Goal: Task Accomplishment & Management: Complete application form

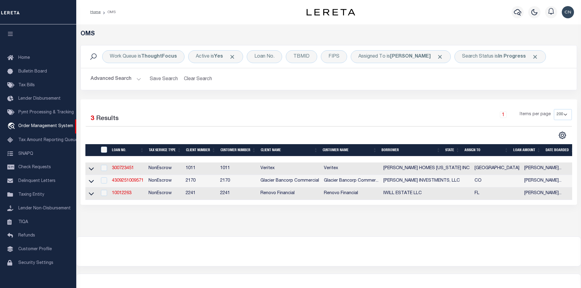
select select "200"
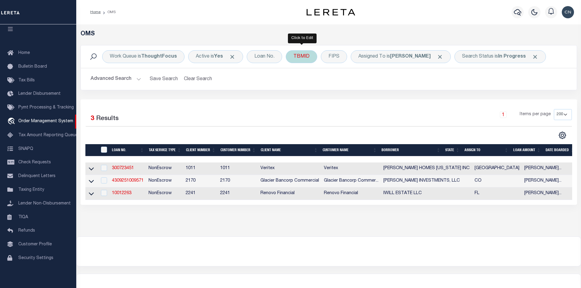
click at [302, 56] on div "TBMID" at bounding box center [301, 56] width 31 height 13
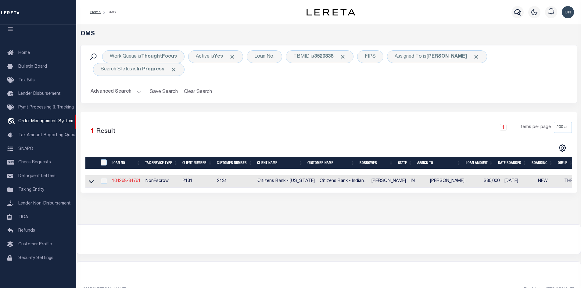
click at [125, 183] on link "104268-34761" at bounding box center [126, 181] width 29 height 4
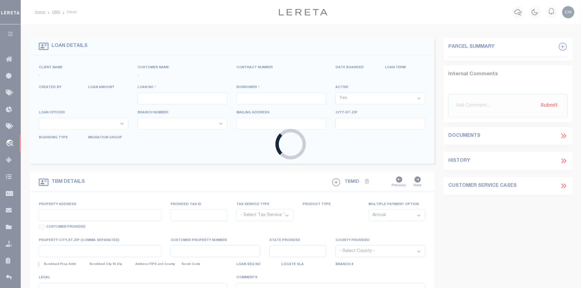
type input "104268-34761"
type input "[PERSON_NAME]"
select select
type input "810 HACKER DR"
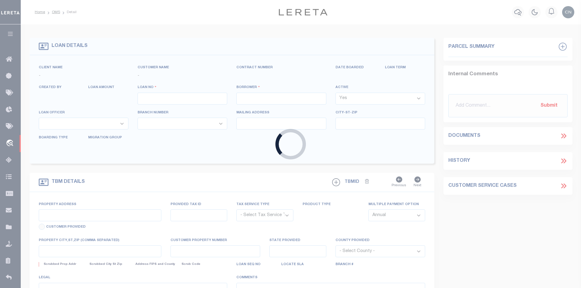
type input "[GEOGRAPHIC_DATA] IN 46151-3016"
type input "[DATE]"
select select "10"
select select "NonEscrow"
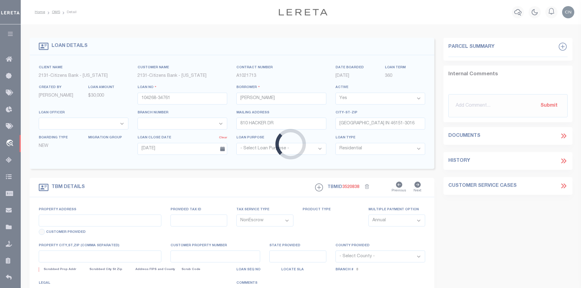
type input "810 HACKER DR"
type input "55-13-05-400-010-100-021"
select select
type input "[GEOGRAPHIC_DATA] IN 46151-3016"
type input "IN"
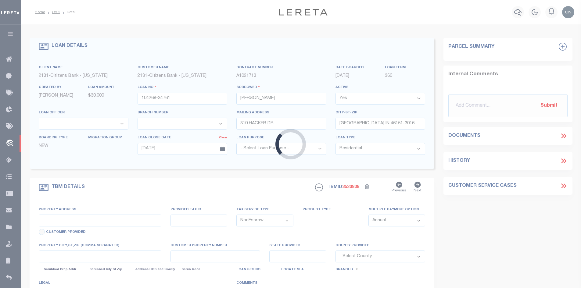
type textarea "PART OF THE SOUTHEAST QUARTER OF THE SOUTHEAST QUARTER OF SECTION 5, TOWNSHIP 1…"
select select "101811"
select select "2433"
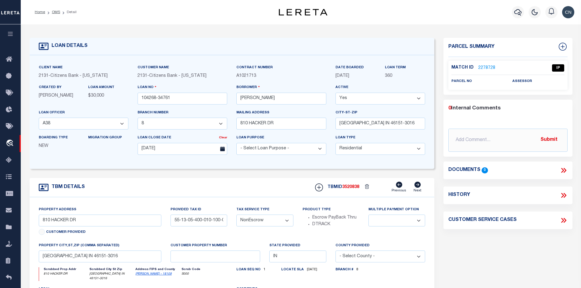
click at [484, 67] on link "2278728" at bounding box center [486, 68] width 17 height 6
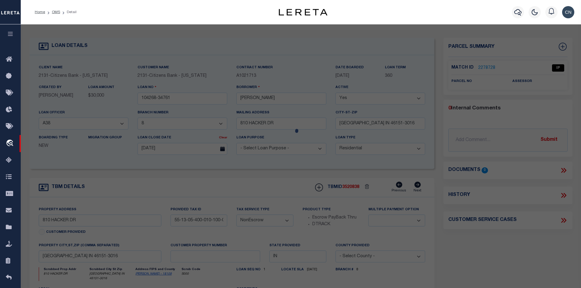
checkbox input "false"
select select "IP"
checkbox input "false"
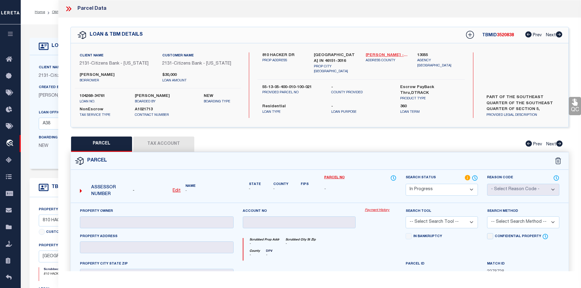
click at [377, 55] on link "[PERSON_NAME] - 18109" at bounding box center [387, 55] width 43 height 6
drag, startPoint x: 262, startPoint y: 54, endPoint x: 294, endPoint y: 55, distance: 31.4
click at [294, 55] on label "810 HACKER DR" at bounding box center [283, 55] width 43 height 6
copy label "810 HACKER DR"
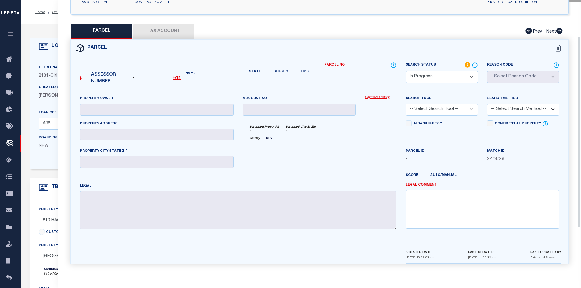
scroll to position [52, 0]
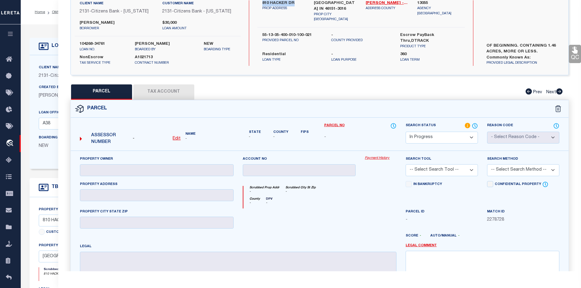
click at [177, 139] on u "Edit" at bounding box center [177, 139] width 8 height 4
select select "IP"
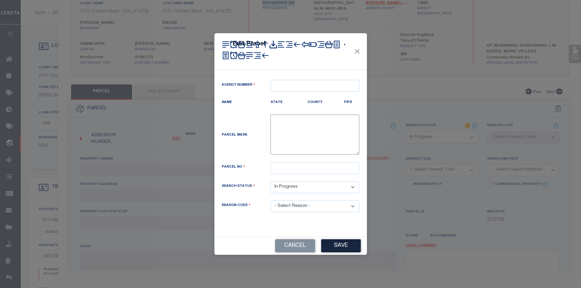
type textarea "-"
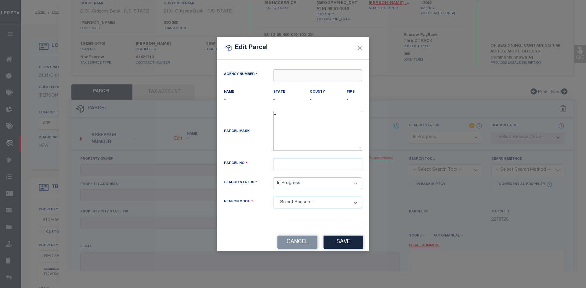
click at [295, 77] on input "text" at bounding box center [317, 76] width 89 height 12
click at [304, 87] on div "130550000 : [GEOGRAPHIC_DATA]" at bounding box center [317, 90] width 88 height 17
type input "130550000"
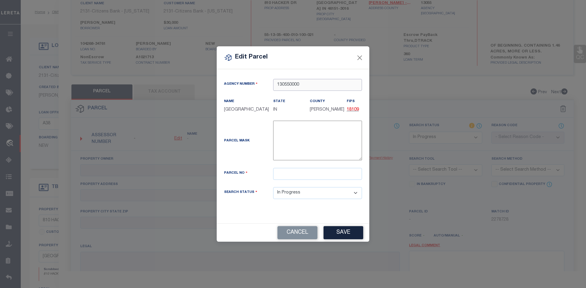
type input "130550000"
click at [287, 174] on input "text" at bounding box center [317, 174] width 89 height 12
paste input "55-13-05-400-010.100-021"
type input "55-13-05-400-010.100-021"
click at [337, 233] on button "Save" at bounding box center [343, 232] width 40 height 13
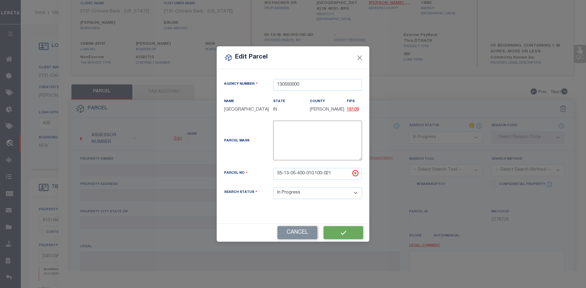
select select "IP"
checkbox input "false"
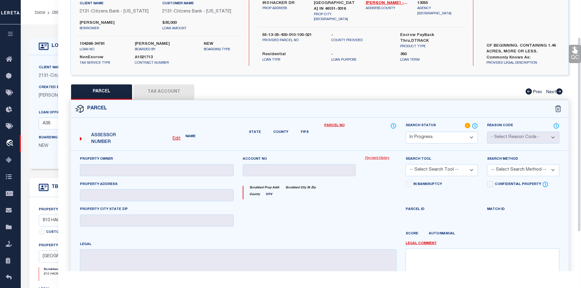
checkbox input "false"
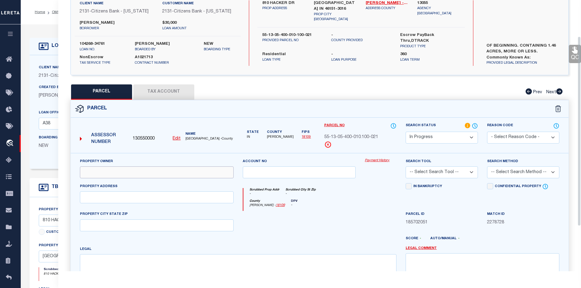
click at [103, 174] on input "text" at bounding box center [157, 173] width 154 height 12
paste input "[PERSON_NAME] & [PERSON_NAME] & [PERSON_NAME]"
type input "[PERSON_NAME] & [PERSON_NAME] & [PERSON_NAME]"
click at [113, 195] on input "text" at bounding box center [157, 198] width 154 height 12
paste input "[STREET_ADDRESS]"
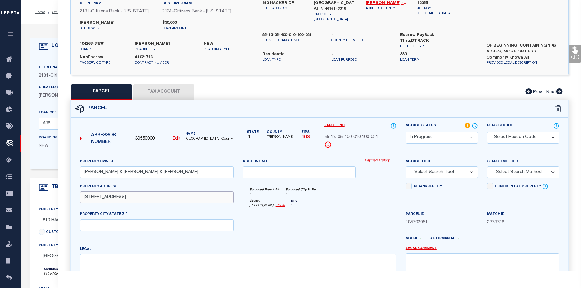
type input "[STREET_ADDRESS]"
click at [93, 226] on input "text" at bounding box center [157, 226] width 154 height 12
paste input "[GEOGRAPHIC_DATA], In 46151"
type input "[GEOGRAPHIC_DATA], In 46151"
click at [98, 263] on textarea at bounding box center [238, 274] width 317 height 38
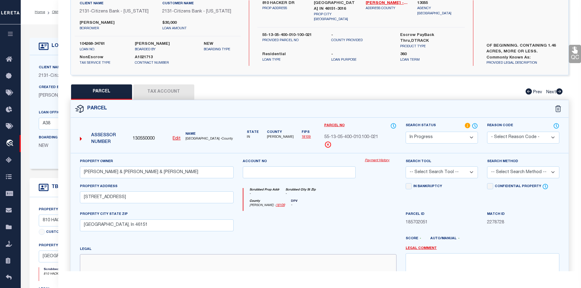
paste textarea "S5 T11 R1E PT SE SE 1.46 A"
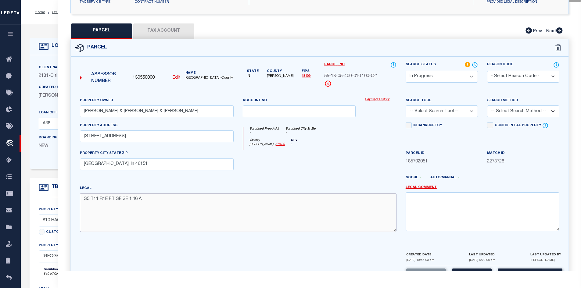
scroll to position [134, 0]
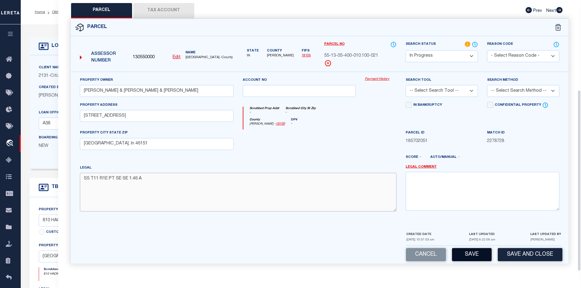
type textarea "S5 T11 R1E PT SE SE 1.46 A"
click at [478, 257] on button "Save" at bounding box center [472, 254] width 40 height 13
select select "AS"
checkbox input "false"
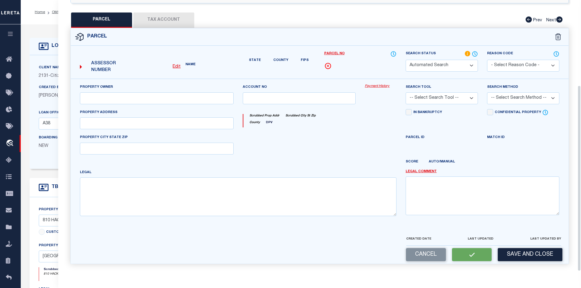
select select "IP"
type input "[PERSON_NAME] & [PERSON_NAME] & [PERSON_NAME]"
type input "[STREET_ADDRESS]"
type input "[GEOGRAPHIC_DATA], In 46151"
type textarea "S5 T11 R1E PT SE SE 1.46 A"
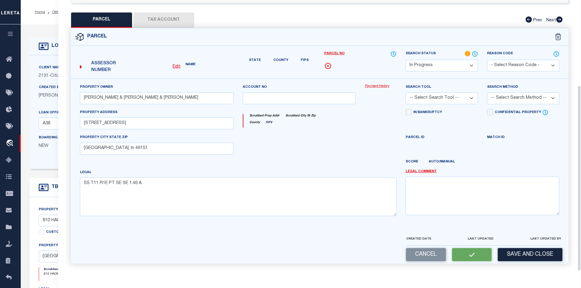
click at [472, 92] on select "-- Select Search Tool -- 3rd Party Website Agency File Agency Website ATLS CNV-…" at bounding box center [442, 98] width 72 height 12
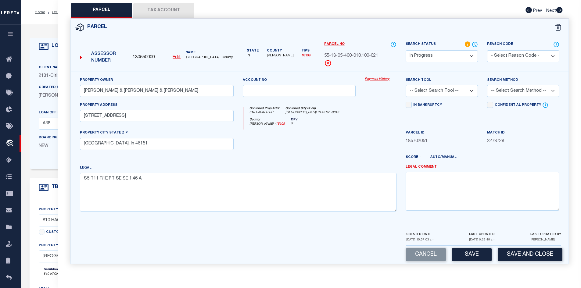
select select "AGW"
click at [406, 85] on select "-- Select Search Tool -- 3rd Party Website Agency File Agency Website ATLS CNV-…" at bounding box center [442, 91] width 72 height 12
click at [475, 253] on button "Save" at bounding box center [472, 254] width 40 height 13
select select "AS"
select select
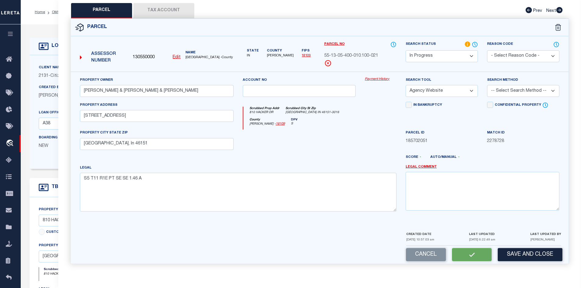
checkbox input "false"
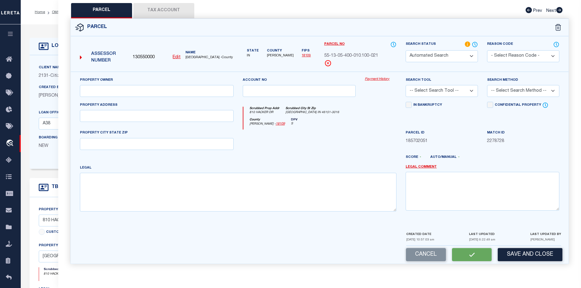
select select "IP"
type input "[PERSON_NAME] & [PERSON_NAME] & [PERSON_NAME]"
select select "AGW"
type input "[STREET_ADDRESS]"
type input "[GEOGRAPHIC_DATA], In 46151"
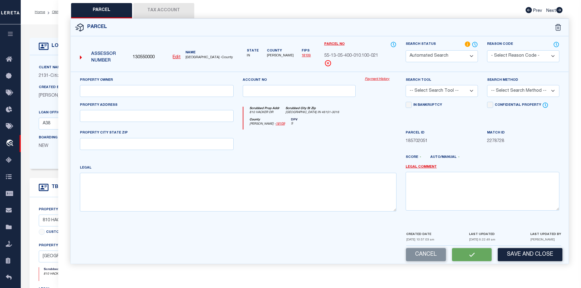
type textarea "S5 T11 R1E PT SE SE 1.46 A"
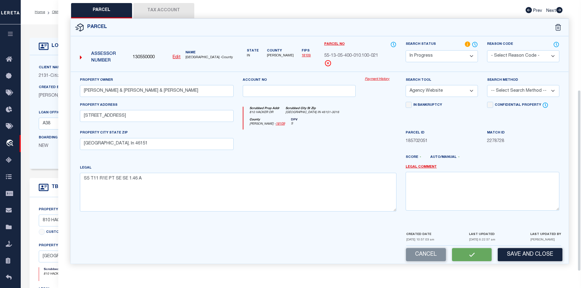
click at [167, 11] on button "Tax Account" at bounding box center [163, 10] width 61 height 15
select select "100"
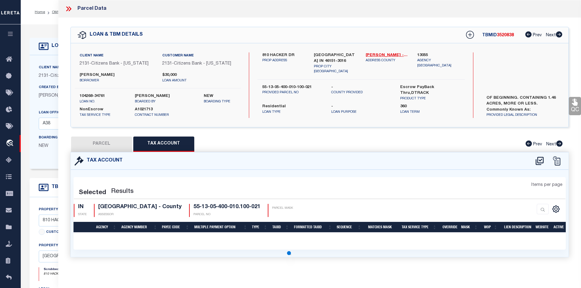
scroll to position [0, 0]
select select "100"
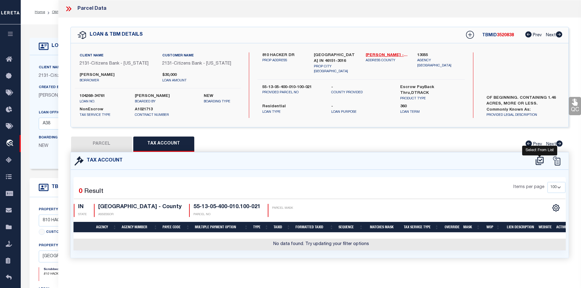
click at [538, 162] on icon at bounding box center [540, 161] width 8 height 8
select select "100"
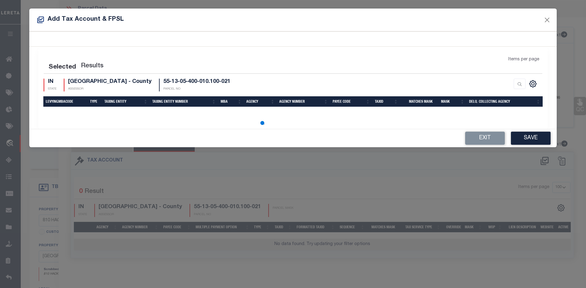
select select "100"
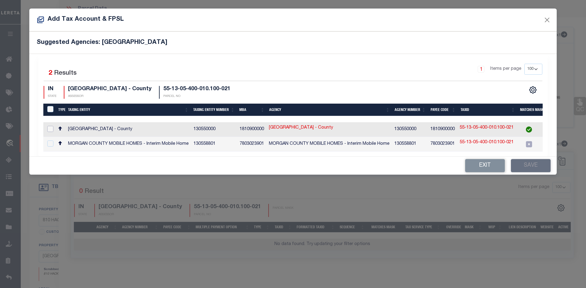
click at [50, 128] on input "checkbox" at bounding box center [50, 129] width 6 height 6
checkbox input "true"
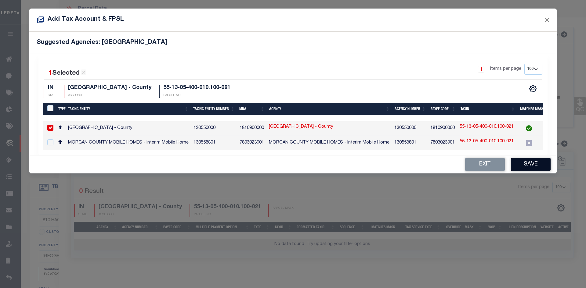
click at [531, 169] on button "Save" at bounding box center [531, 164] width 40 height 13
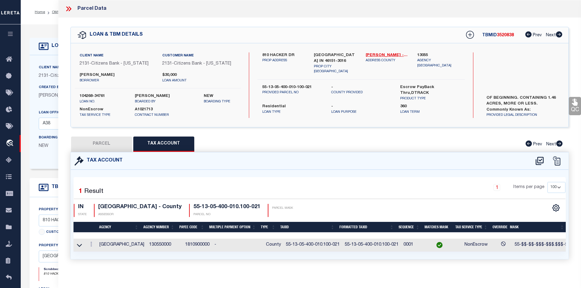
click at [98, 140] on button "PARCEL" at bounding box center [101, 144] width 61 height 15
select select "AS"
select select
checkbox input "false"
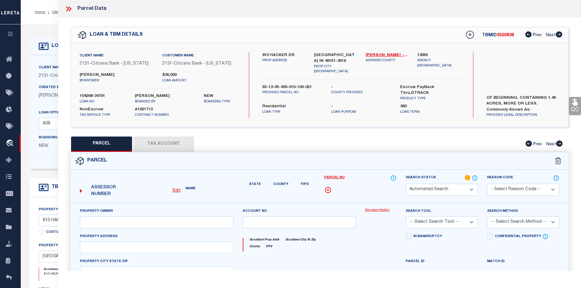
select select "IP"
type input "[PERSON_NAME] & [PERSON_NAME] & [PERSON_NAME]"
select select "AGW"
type input "[STREET_ADDRESS]"
type input "[GEOGRAPHIC_DATA], In 46151"
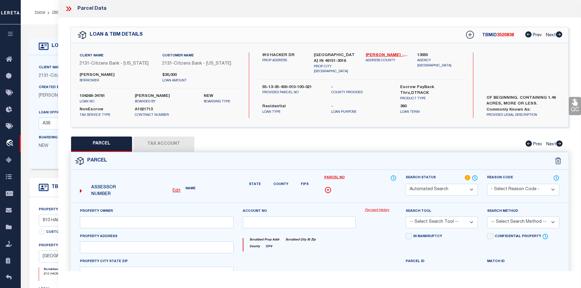
type textarea "S5 T11 R1E PT SE SE 1.46 A"
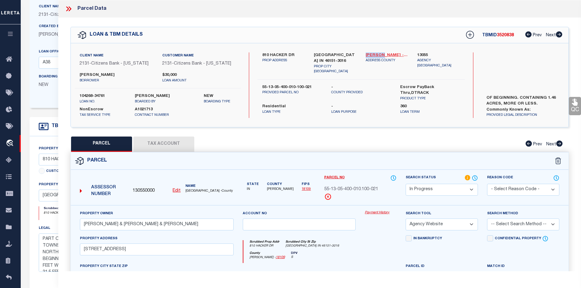
drag, startPoint x: 365, startPoint y: 52, endPoint x: 382, endPoint y: 56, distance: 17.1
click at [382, 56] on div "[PERSON_NAME] - 18109 ADDRESS COUNTY" at bounding box center [387, 63] width 52 height 22
copy link "[PERSON_NAME]"
click at [158, 142] on button "Tax Account" at bounding box center [163, 144] width 61 height 15
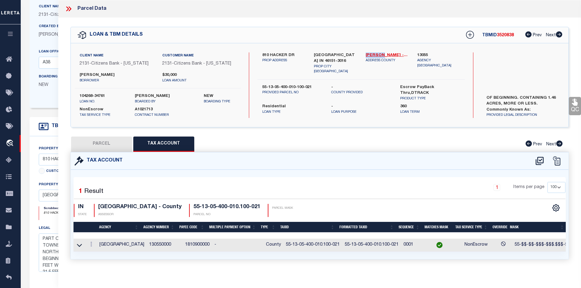
select select "100"
drag, startPoint x: 280, startPoint y: 244, endPoint x: 334, endPoint y: 244, distance: 54.6
click at [334, 244] on td "55-13-05-400-010.100-021" at bounding box center [312, 245] width 59 height 13
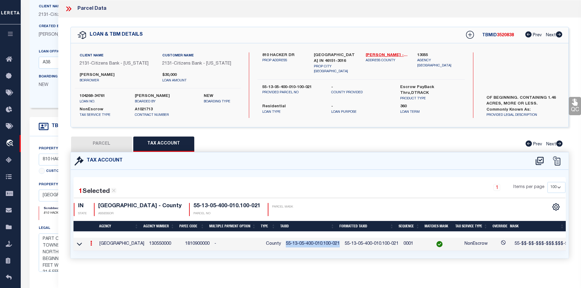
copy td "55-13-05-400-010.100-021"
click at [92, 143] on button "PARCEL" at bounding box center [101, 144] width 61 height 15
select select "AS"
select select
checkbox input "false"
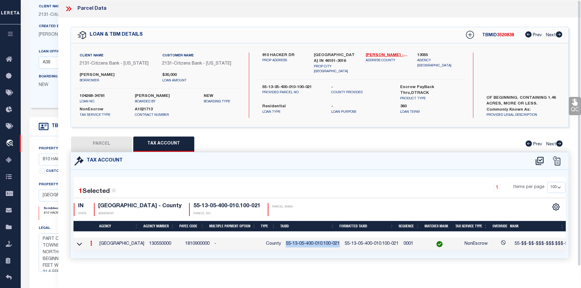
checkbox input "false"
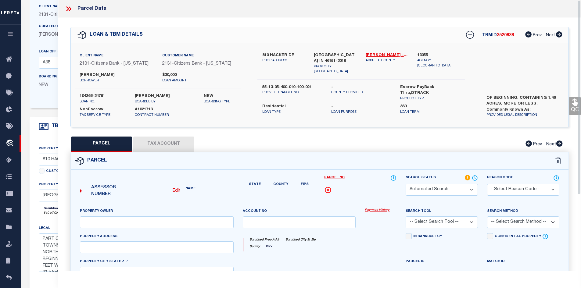
select select "IP"
type input "[PERSON_NAME] & [PERSON_NAME] & [PERSON_NAME]"
select select "AGW"
type input "[STREET_ADDRESS]"
type input "[GEOGRAPHIC_DATA], In 46151"
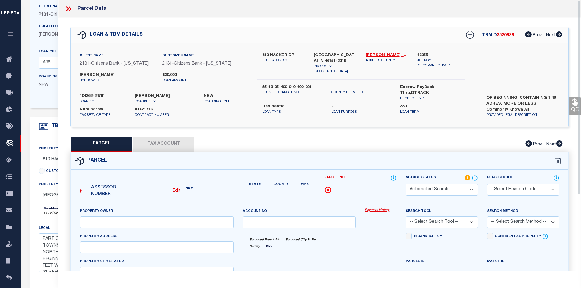
type textarea "S5 T11 R1E PT SE SE 1.46 A"
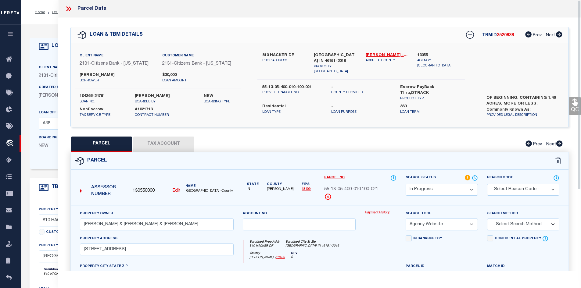
click at [70, 8] on icon at bounding box center [69, 8] width 3 height 5
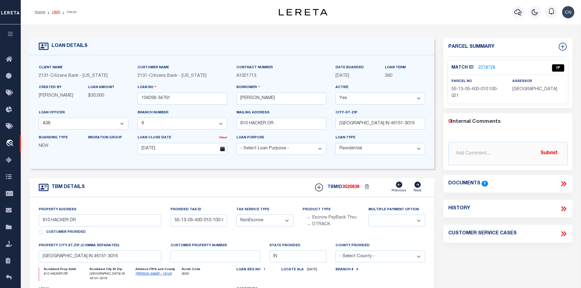
click at [53, 12] on link "OMS" at bounding box center [56, 12] width 8 height 4
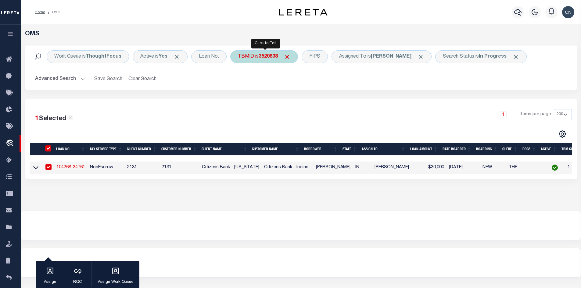
click at [251, 58] on div "TBMID is 3520838" at bounding box center [264, 56] width 68 height 13
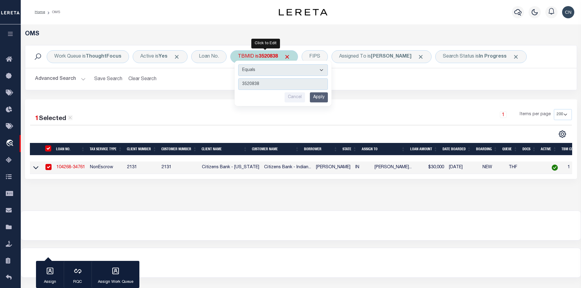
type input "3520819"
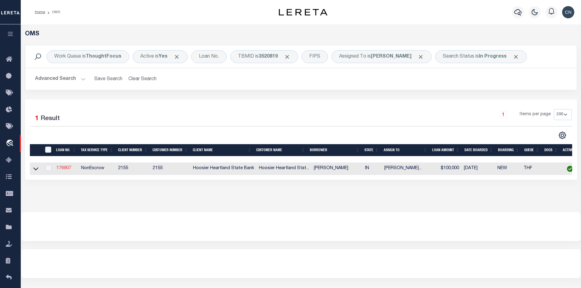
click at [66, 169] on link "176907" at bounding box center [63, 168] width 15 height 4
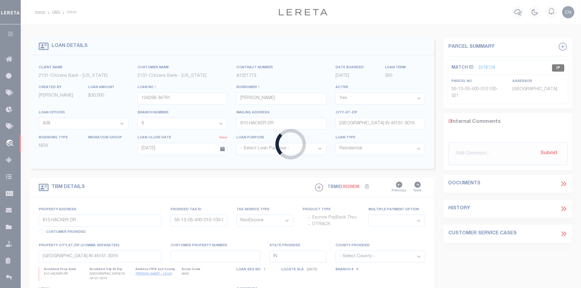
type input "176907"
type input "[PERSON_NAME]"
select select
type input "[DATE]"
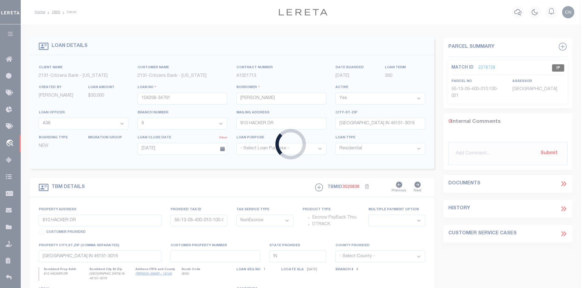
select select "200"
type input "[STREET_ADDRESS]"
select select
type input "[GEOGRAPHIC_DATA] IN 47933-6127"
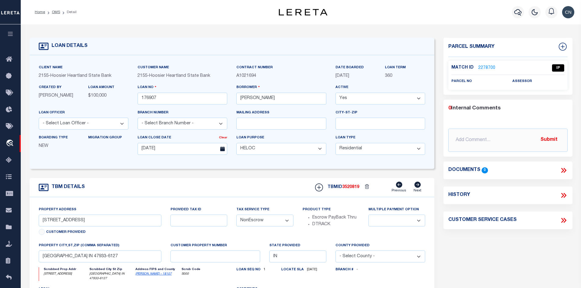
click at [484, 66] on link "2278700" at bounding box center [486, 68] width 17 height 6
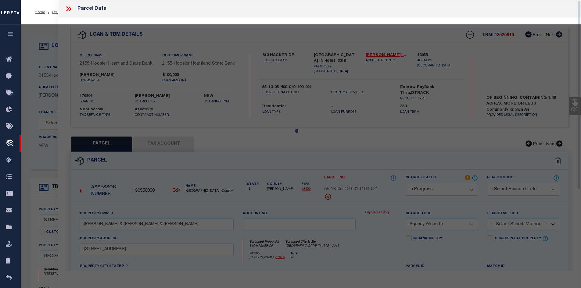
select select "AS"
select select
checkbox input "false"
select select "IP"
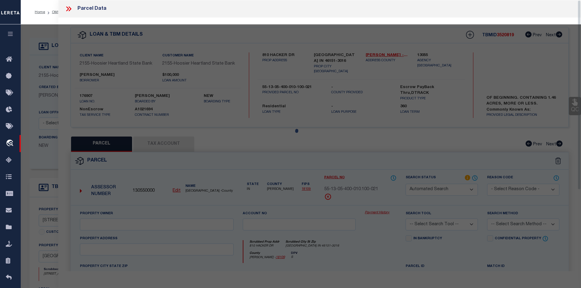
checkbox input "false"
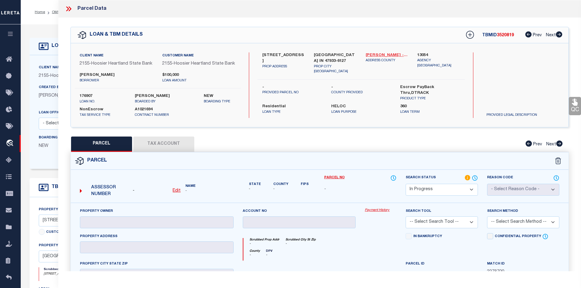
click at [385, 54] on link "[PERSON_NAME] - 18107" at bounding box center [387, 55] width 43 height 6
drag, startPoint x: 263, startPoint y: 54, endPoint x: 286, endPoint y: 55, distance: 22.9
click at [286, 55] on label "[STREET_ADDRESS]" at bounding box center [283, 58] width 43 height 12
copy label "1685 W OLD"
click at [304, 72] on div "[STREET_ADDRESS] PROP ADDRESS [GEOGRAPHIC_DATA] IN 47933-[STREET_ADDRESS] [GEOG…" at bounding box center [362, 65] width 208 height 27
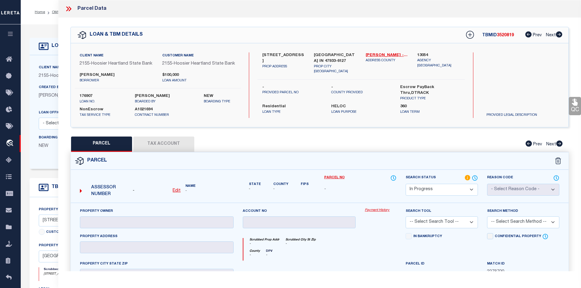
click at [267, 54] on label "[STREET_ADDRESS]" at bounding box center [283, 58] width 43 height 12
click at [68, 9] on icon at bounding box center [67, 8] width 3 height 5
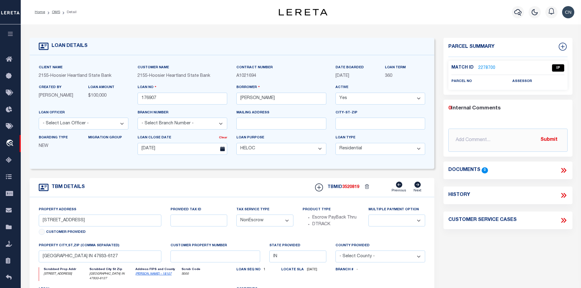
click at [484, 67] on link "2278700" at bounding box center [486, 68] width 17 height 6
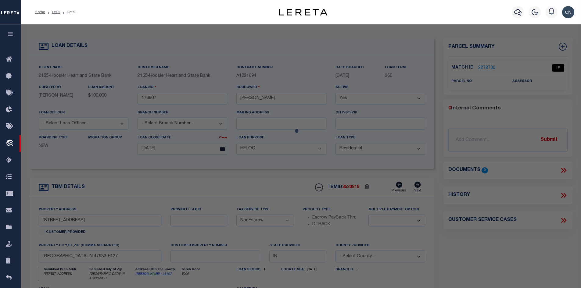
select select "AS"
checkbox input "false"
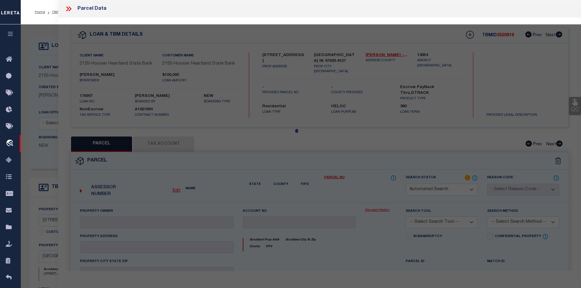
select select "IP"
checkbox input "false"
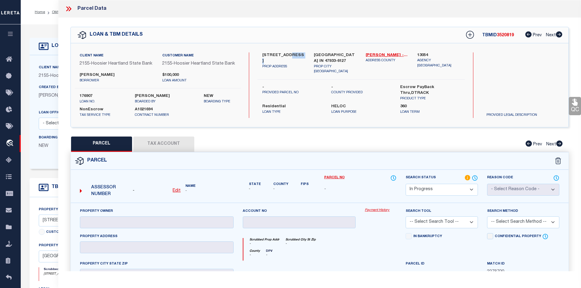
drag, startPoint x: 262, startPoint y: 60, endPoint x: 276, endPoint y: 60, distance: 14.0
click at [276, 60] on label "[STREET_ADDRESS]" at bounding box center [283, 58] width 43 height 12
drag, startPoint x: 110, startPoint y: 75, endPoint x: 128, endPoint y: 74, distance: 18.3
click at [128, 74] on label "[PERSON_NAME]" at bounding box center [117, 75] width 74 height 6
copy label "[PERSON_NAME]"
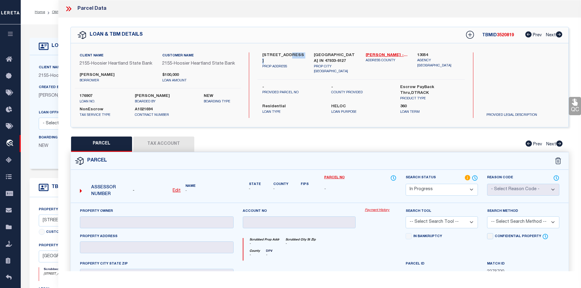
click at [114, 75] on label "[PERSON_NAME]" at bounding box center [117, 75] width 74 height 6
click at [86, 75] on label "[PERSON_NAME]" at bounding box center [117, 75] width 74 height 6
copy label "[PERSON_NAME]"
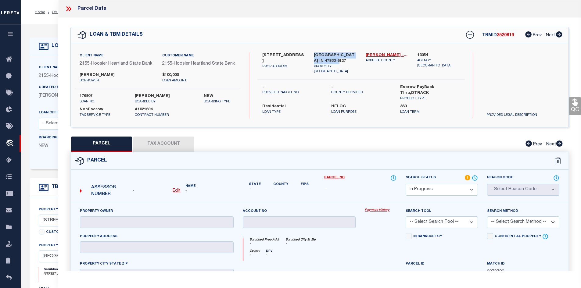
drag, startPoint x: 316, startPoint y: 54, endPoint x: 355, endPoint y: 59, distance: 39.4
click at [355, 59] on label "[GEOGRAPHIC_DATA] IN 47933-6127" at bounding box center [335, 58] width 43 height 12
copy label "[GEOGRAPHIC_DATA] IN 47933-6127"
drag, startPoint x: 263, startPoint y: 53, endPoint x: 277, endPoint y: 55, distance: 14.1
click at [277, 55] on label "[STREET_ADDRESS]" at bounding box center [283, 58] width 43 height 12
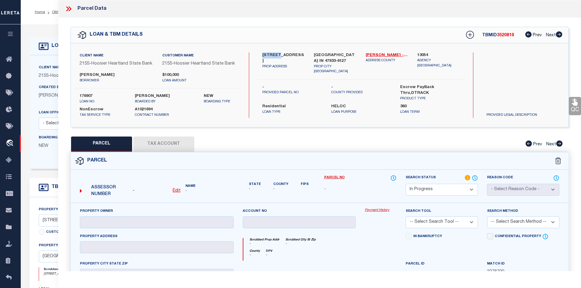
copy label "1685 W"
drag, startPoint x: 262, startPoint y: 59, endPoint x: 297, endPoint y: 60, distance: 34.5
click at [297, 60] on label "[STREET_ADDRESS]" at bounding box center [283, 58] width 43 height 12
copy label "[GEOGRAPHIC_DATA]"
click at [88, 75] on label "[PERSON_NAME]" at bounding box center [117, 75] width 74 height 6
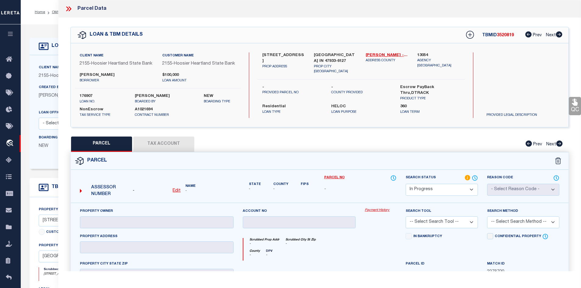
click at [88, 75] on label "[PERSON_NAME]" at bounding box center [117, 75] width 74 height 6
copy label "[PERSON_NAME]"
click at [69, 8] on icon at bounding box center [69, 9] width 8 height 8
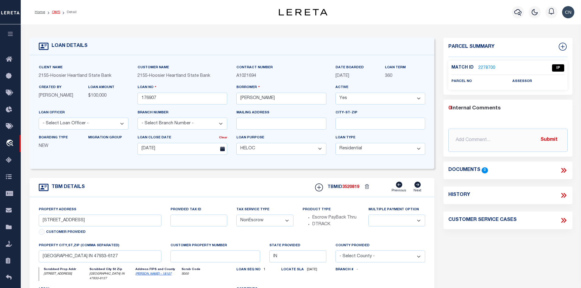
click at [57, 12] on link "OMS" at bounding box center [56, 12] width 8 height 4
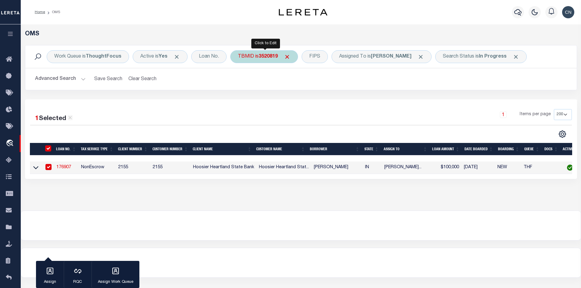
click at [264, 55] on b "3520819" at bounding box center [268, 56] width 19 height 5
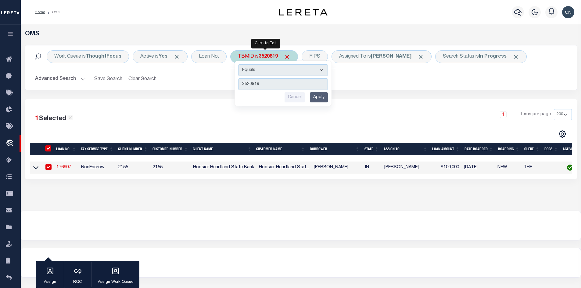
type input "3520861"
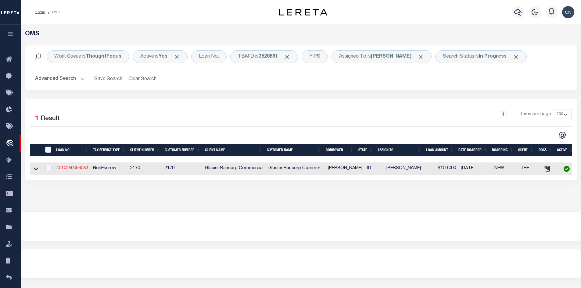
click at [71, 168] on link "4010250056083" at bounding box center [72, 168] width 32 height 4
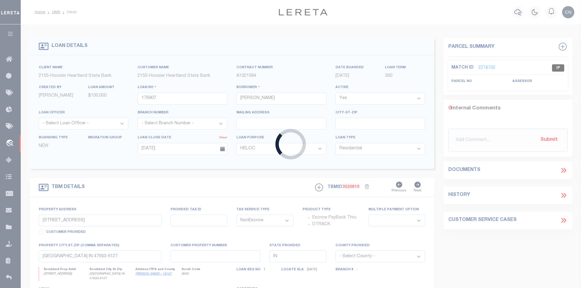
type input "4010250056083"
type input "[PERSON_NAME]"
select select
type input "1735 E 500 N"
type input "SAINT [PERSON_NAME] ID 83445-5208"
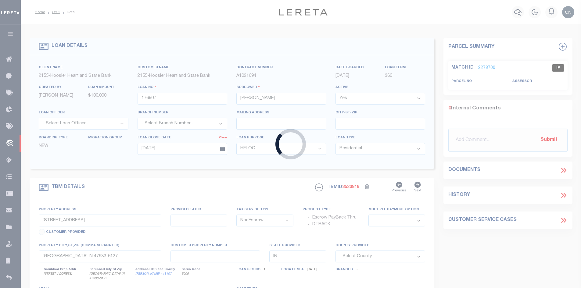
type input "[DATE]"
select select
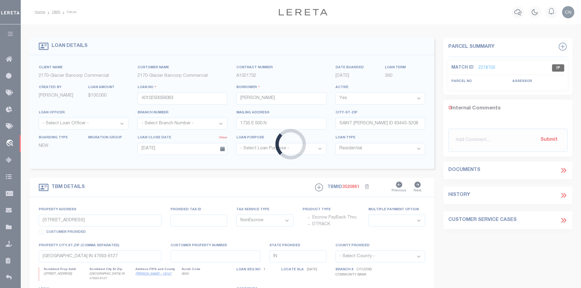
type input "1735 E 500 N"
type input "RP07N39E017051"
select select
type input "SAINT [PERSON_NAME] ID 83445-5208"
type input "ID"
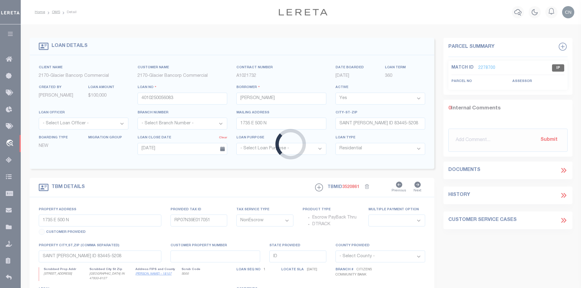
select select "4576"
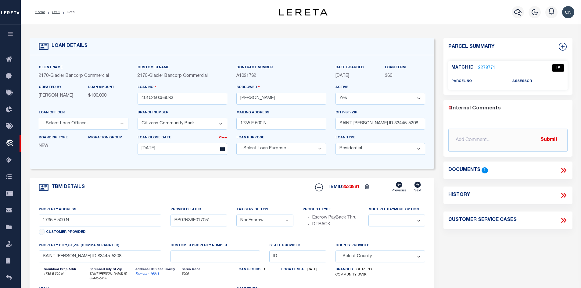
click at [482, 67] on link "2278771" at bounding box center [486, 68] width 17 height 6
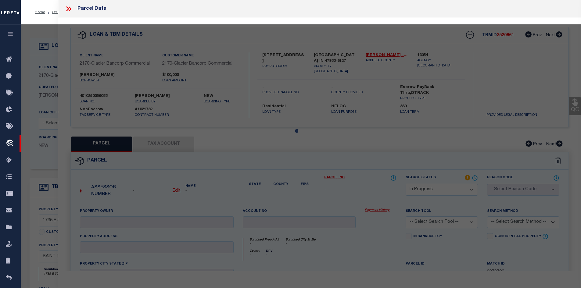
select select "AS"
checkbox input "false"
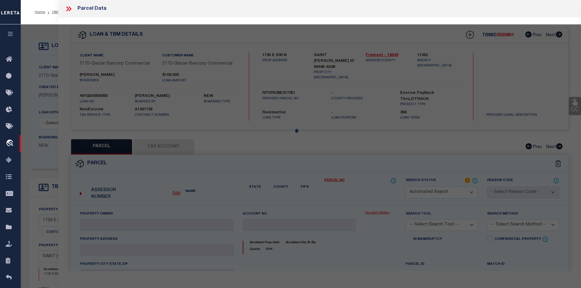
select select "IP"
checkbox input "false"
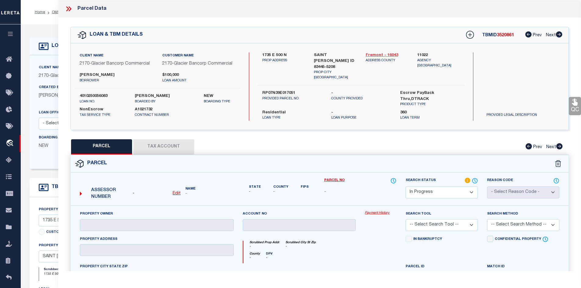
click at [376, 52] on link "Fremont - 16043" at bounding box center [387, 55] width 43 height 6
drag, startPoint x: 363, startPoint y: 54, endPoint x: 381, endPoint y: 54, distance: 18.0
click at [381, 54] on div "Fremont - 16043 ADDRESS COUNTY" at bounding box center [387, 66] width 52 height 28
drag, startPoint x: 262, startPoint y: 54, endPoint x: 286, endPoint y: 54, distance: 23.8
click at [286, 54] on label "1735 E 500 N" at bounding box center [283, 55] width 43 height 6
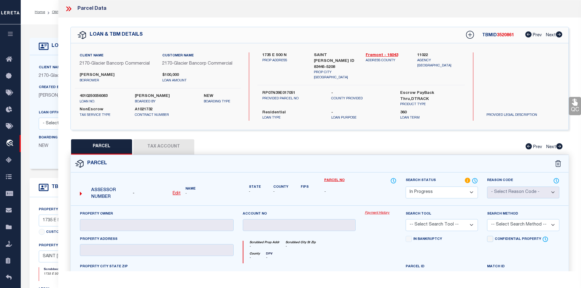
click at [302, 67] on div "1735 E 500 N PROP ADDRESS" at bounding box center [284, 66] width 52 height 28
drag, startPoint x: 277, startPoint y: 54, endPoint x: 289, endPoint y: 54, distance: 12.5
click at [289, 54] on label "1735 E 500 N" at bounding box center [283, 55] width 43 height 6
click at [69, 9] on icon at bounding box center [69, 9] width 8 height 8
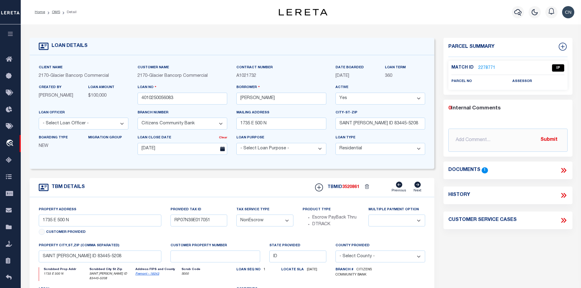
click at [565, 169] on icon at bounding box center [565, 170] width 3 height 5
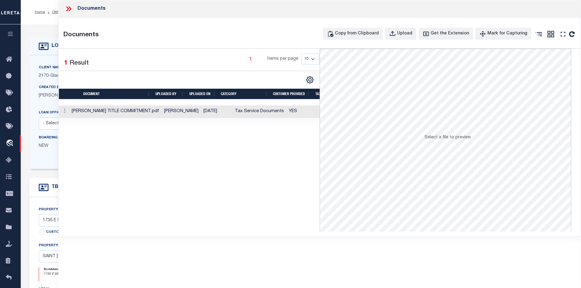
click at [138, 114] on td "[PERSON_NAME] TITLE COMMITMENT.pdf" at bounding box center [115, 112] width 92 height 13
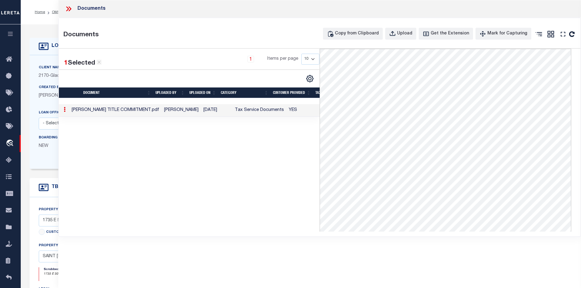
click at [70, 10] on icon at bounding box center [69, 8] width 3 height 5
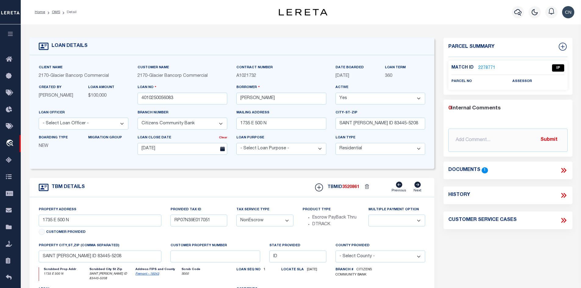
click at [486, 68] on link "2278771" at bounding box center [486, 68] width 17 height 6
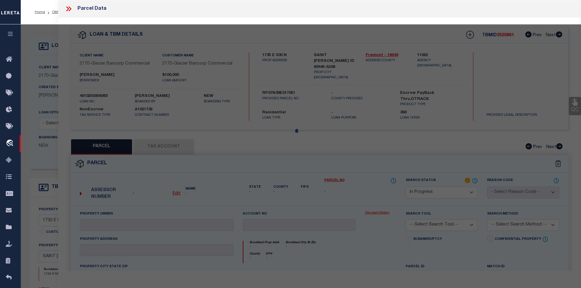
select select "AS"
checkbox input "false"
select select "IP"
checkbox input "false"
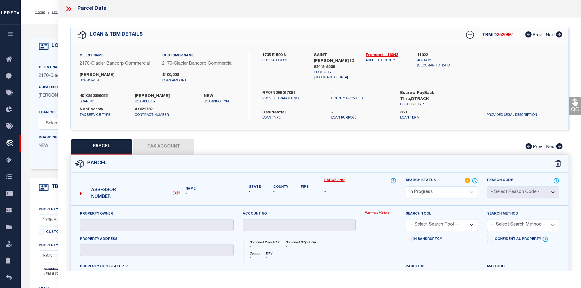
click at [178, 192] on u "Edit" at bounding box center [177, 194] width 8 height 4
select select "IP"
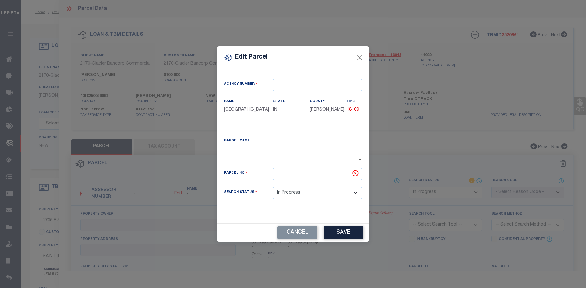
type textarea "-"
click at [293, 231] on button "Cancel" at bounding box center [297, 232] width 40 height 13
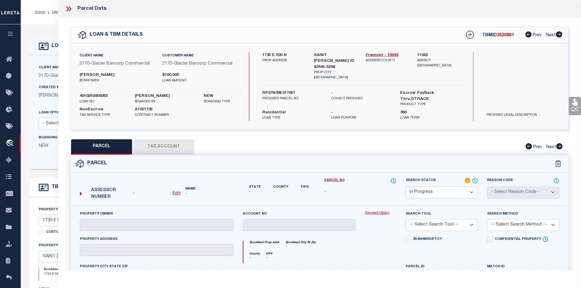
click at [175, 192] on u "Edit" at bounding box center [177, 194] width 8 height 4
select select "IP"
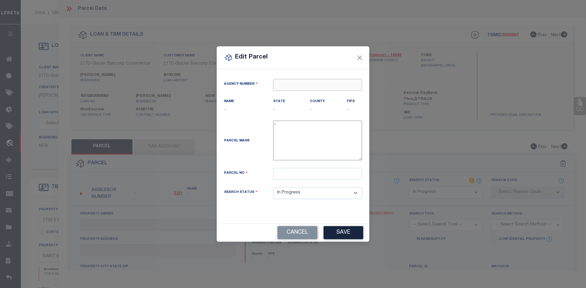
click at [288, 82] on input "text" at bounding box center [317, 85] width 89 height 12
click at [297, 97] on div "110220000 : [GEOGRAPHIC_DATA]" at bounding box center [317, 100] width 88 height 17
type input "110220000"
click at [284, 176] on input "text" at bounding box center [317, 174] width 89 height 12
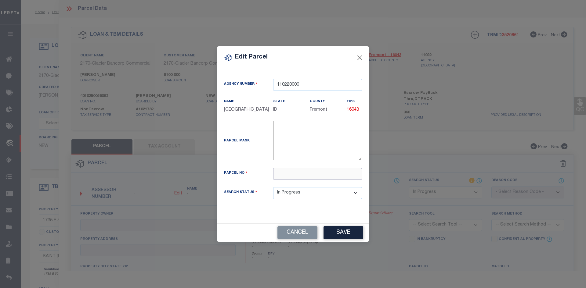
paste input "RP07N39E017051"
type input "RP07N39E017051"
click at [331, 236] on button "Save" at bounding box center [343, 232] width 40 height 13
select select "IP"
checkbox input "false"
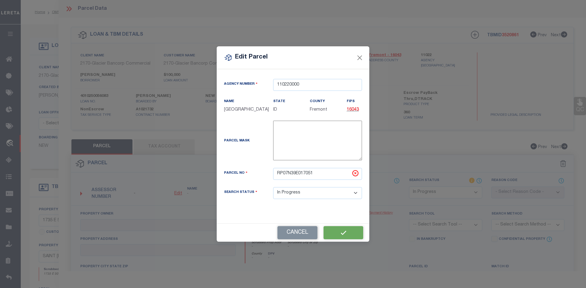
checkbox input "false"
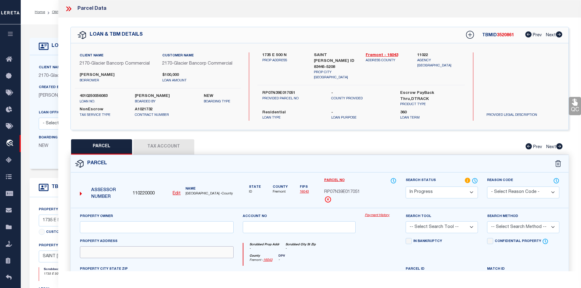
click at [101, 250] on input "text" at bounding box center [157, 253] width 154 height 12
paste input "1735 E 500 N ("
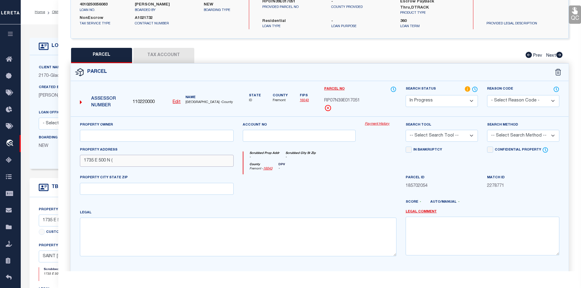
click at [86, 158] on input "1735 E 500 N (" at bounding box center [157, 161] width 154 height 12
click at [125, 158] on input "1735 E 500 N (" at bounding box center [157, 161] width 154 height 12
type input "1735 E 500 N"
click at [117, 186] on input "text" at bounding box center [157, 189] width 154 height 12
paste input "[PERSON_NAME], ID 83445-5208"
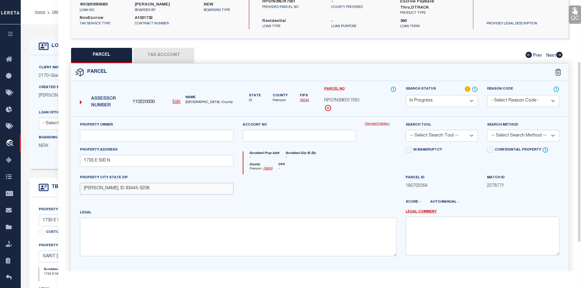
click at [84, 186] on input "[PERSON_NAME], ID 83445-5208" at bounding box center [157, 189] width 154 height 12
type input "ST [PERSON_NAME], ID 83445-5208"
click at [103, 226] on textarea at bounding box center [238, 237] width 317 height 38
paste textarea "TAX 3030 SEC 1 TWP 7 RGE 39 01 2000"
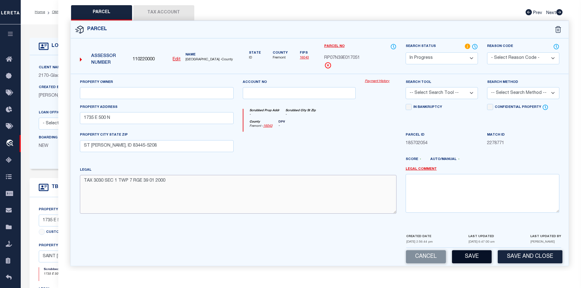
type textarea "TAX 3030 SEC 1 TWP 7 RGE 39 01 2000"
click at [470, 252] on button "Save" at bounding box center [472, 257] width 40 height 13
select select "AS"
checkbox input "false"
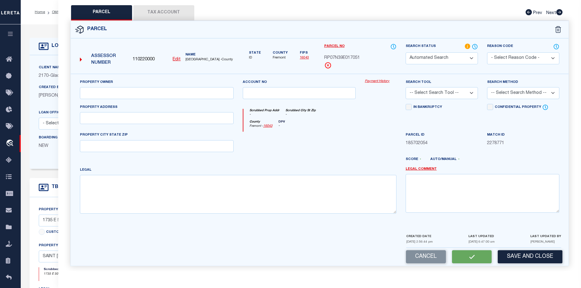
select select "IP"
type input "1735 E 500 N"
type input "ST [PERSON_NAME], ID 83445-5208"
type textarea "TAX 3030 SEC 1 TWP 7 RGE 39 01 2000"
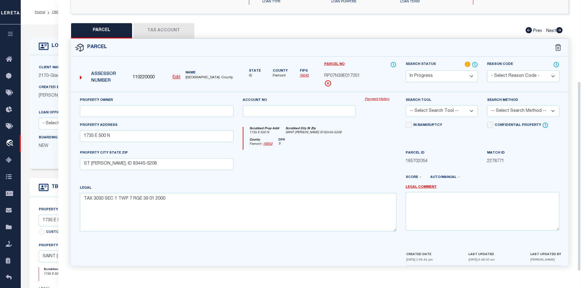
scroll to position [55, 0]
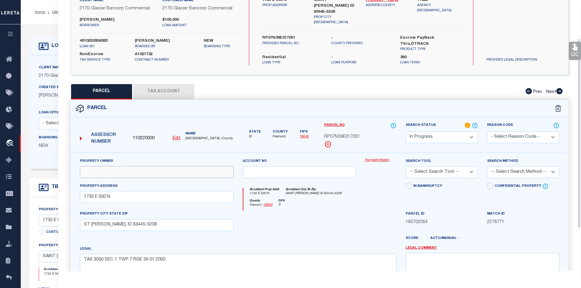
click at [121, 172] on input "text" at bounding box center [157, 172] width 154 height 12
paste input "[PERSON_NAME]"
click at [151, 170] on input "[PERSON_NAME]" at bounding box center [157, 172] width 154 height 12
paste input "[PERSON_NAME]"
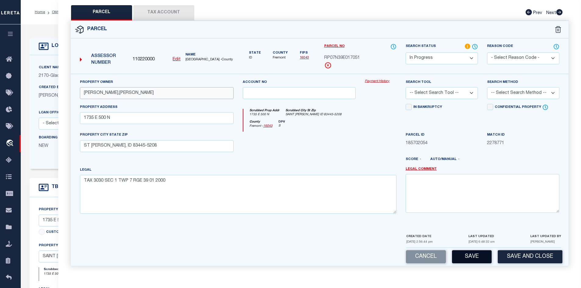
type input "[PERSON_NAME],[PERSON_NAME]"
click at [475, 253] on button "Save" at bounding box center [472, 257] width 40 height 13
select select "AS"
checkbox input "false"
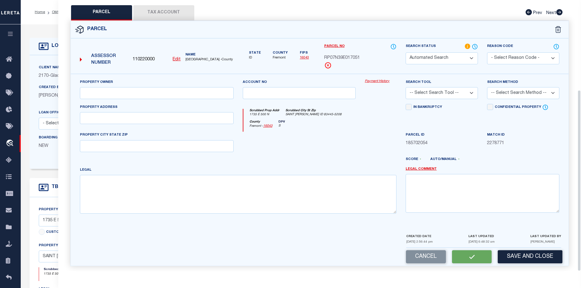
select select "IP"
type input "[PERSON_NAME],[PERSON_NAME]"
type input "1735 E 500 N"
type input "ST [PERSON_NAME], ID 83445-5208"
type textarea "TAX 3030 SEC 1 TWP 7 RGE 39 01 2000"
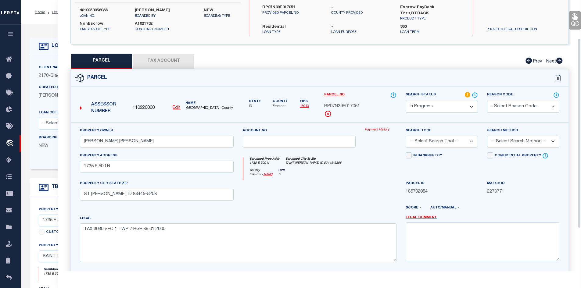
scroll to position [55, 0]
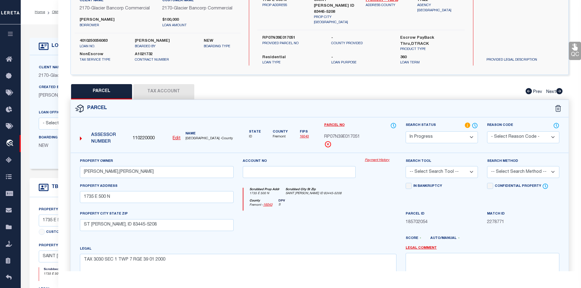
click at [171, 89] on button "Tax Account" at bounding box center [163, 91] width 61 height 15
select select "100"
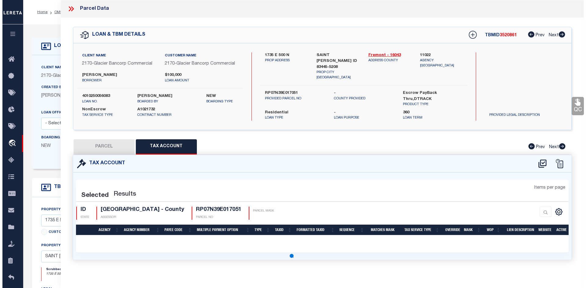
scroll to position [0, 0]
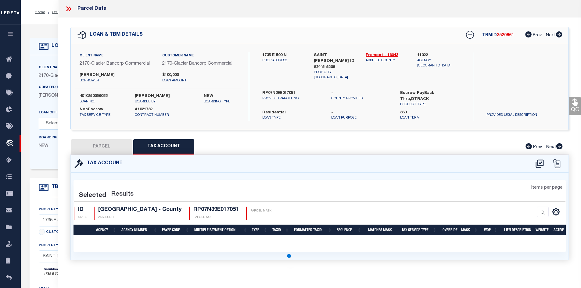
select select "100"
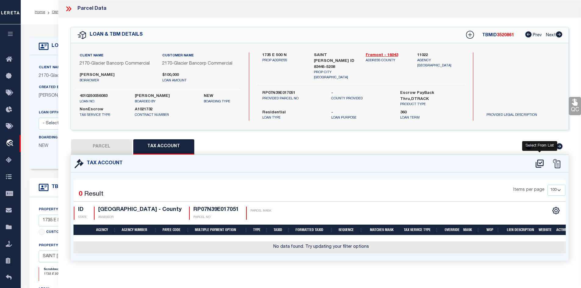
click at [541, 160] on icon at bounding box center [540, 164] width 8 height 8
select select "100"
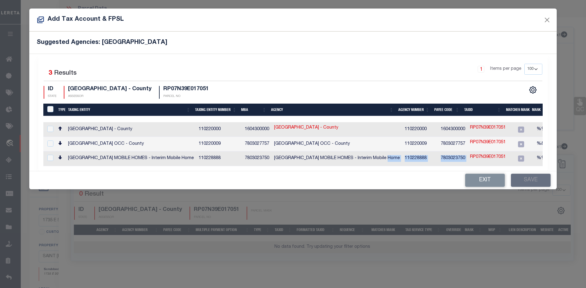
drag, startPoint x: 392, startPoint y: 163, endPoint x: 477, endPoint y: 163, distance: 85.1
click at [477, 163] on tr "[GEOGRAPHIC_DATA] MOBILE HOMES - Interim Mobile Home 110228888 [PHONE_NUMBER] […" at bounding box center [379, 159] width 672 height 15
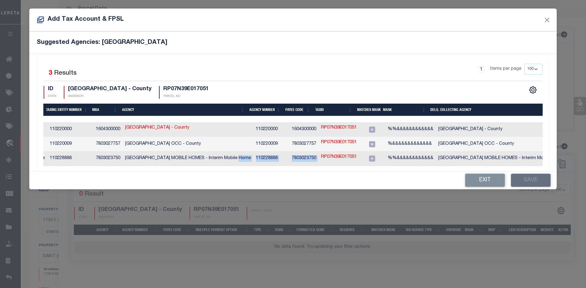
scroll to position [0, 140]
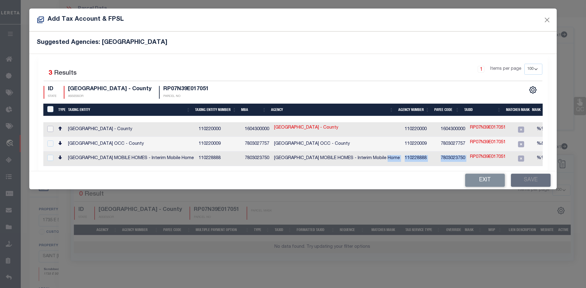
click at [49, 127] on input "checkbox" at bounding box center [50, 129] width 6 height 6
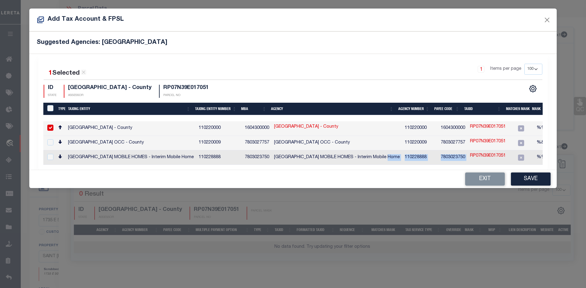
click at [309, 126] on link "[GEOGRAPHIC_DATA] - County" at bounding box center [306, 127] width 64 height 7
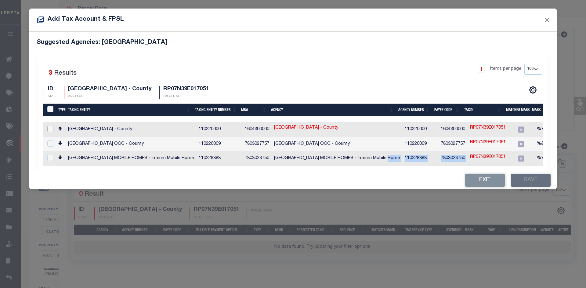
click at [50, 128] on input "checkbox" at bounding box center [50, 129] width 6 height 6
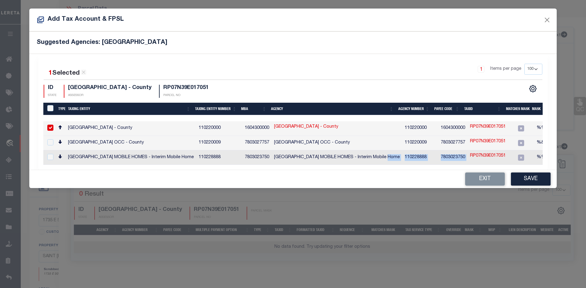
click at [323, 128] on link "[GEOGRAPHIC_DATA] - County" at bounding box center [306, 127] width 64 height 7
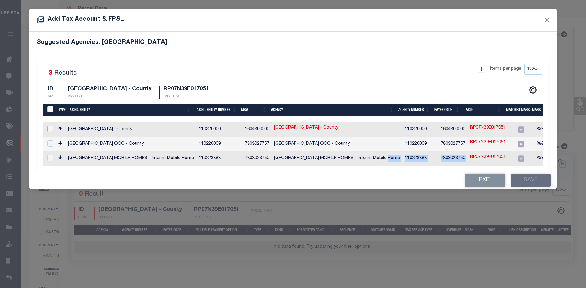
click at [49, 128] on input "checkbox" at bounding box center [50, 129] width 6 height 6
checkbox input "true"
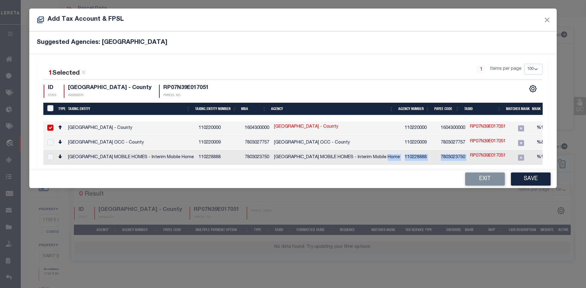
click at [475, 127] on link "RP07N39E017051" at bounding box center [488, 127] width 36 height 7
type input "RP07N39E017051"
type textarea "%%&&&&&&&&&&&&"
checkbox input "false"
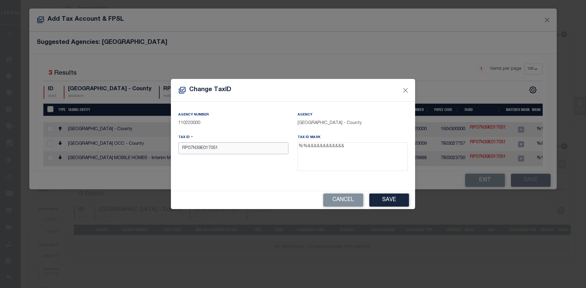
drag, startPoint x: 222, startPoint y: 147, endPoint x: 168, endPoint y: 149, distance: 54.3
click at [168, 149] on div "Change TaxID Agency Number 110220000 Agency [GEOGRAPHIC_DATA] - County Tax ID R…" at bounding box center [293, 144] width 586 height 288
paste input "text"
type input "RP07N39E017051"
click at [388, 199] on button "Save" at bounding box center [389, 200] width 40 height 13
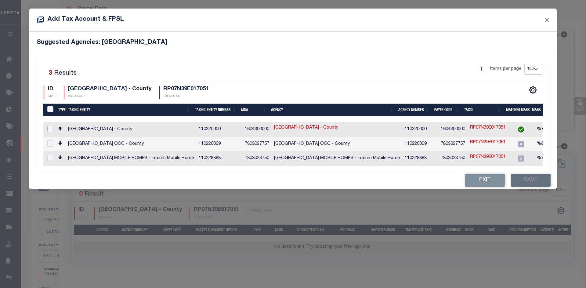
click at [49, 128] on input "checkbox" at bounding box center [50, 129] width 6 height 6
checkbox input "true"
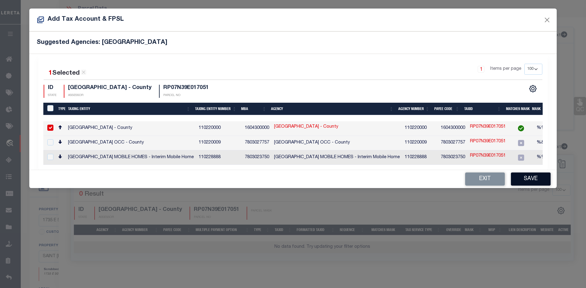
click at [528, 180] on button "Save" at bounding box center [531, 179] width 40 height 13
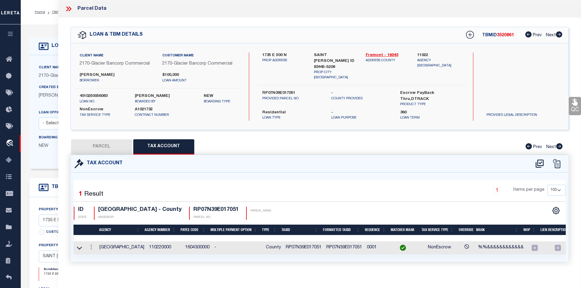
click at [104, 145] on button "PARCEL" at bounding box center [101, 146] width 61 height 15
select select "AS"
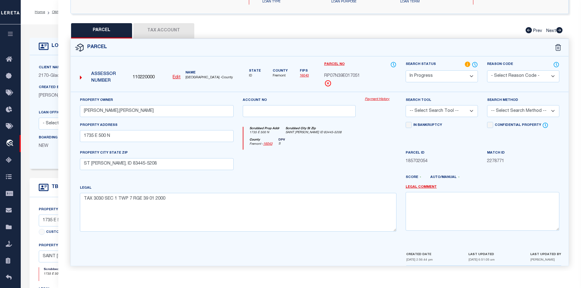
click at [154, 27] on button "Tax Account" at bounding box center [163, 30] width 61 height 15
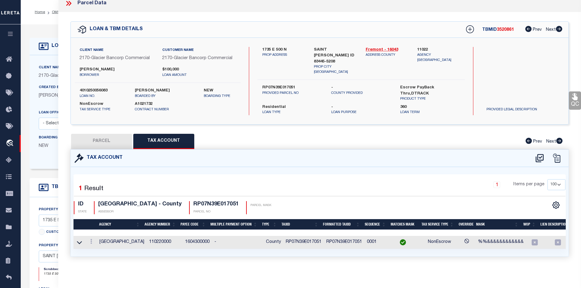
scroll to position [0, 0]
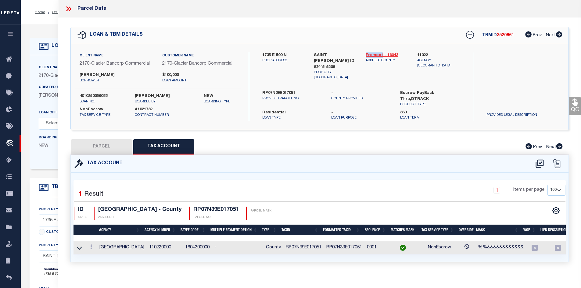
drag, startPoint x: 365, startPoint y: 53, endPoint x: 382, endPoint y: 53, distance: 17.1
click at [382, 53] on div "Fremont - 16043 ADDRESS COUNTY" at bounding box center [387, 66] width 52 height 28
click at [298, 245] on td "RP07N39E017051" at bounding box center [303, 248] width 41 height 13
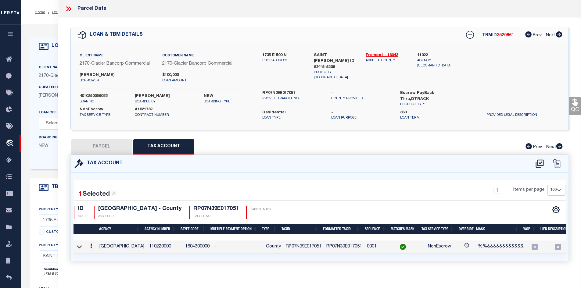
click at [298, 245] on td "RP07N39E017051" at bounding box center [303, 247] width 41 height 13
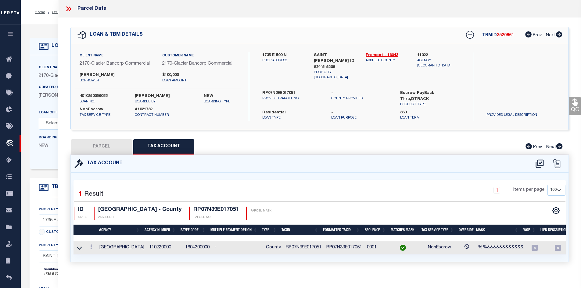
click at [301, 247] on td "RP07N39E017051" at bounding box center [303, 248] width 41 height 13
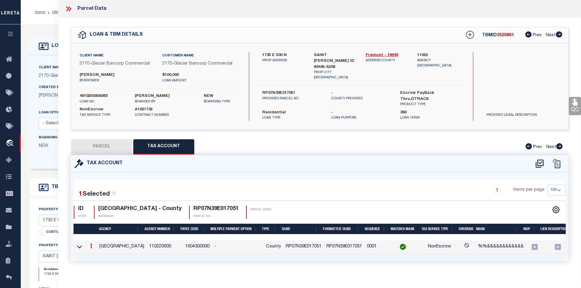
click at [301, 247] on td "RP07N39E017051" at bounding box center [303, 247] width 41 height 13
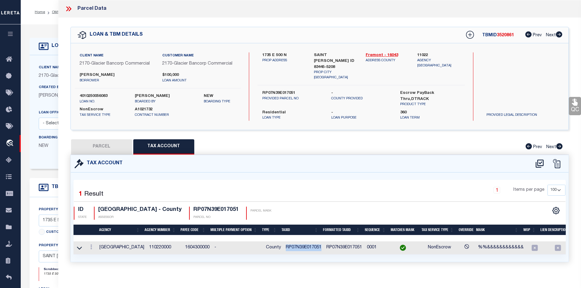
click at [102, 139] on button "PARCEL" at bounding box center [101, 146] width 61 height 15
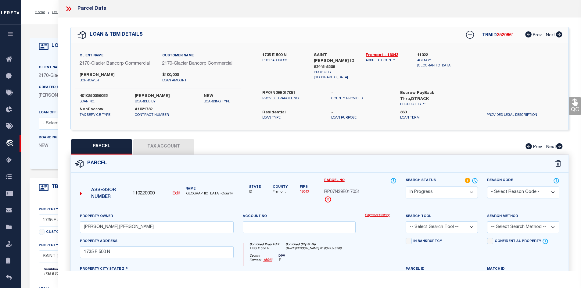
click at [178, 192] on u "Edit" at bounding box center [177, 194] width 8 height 4
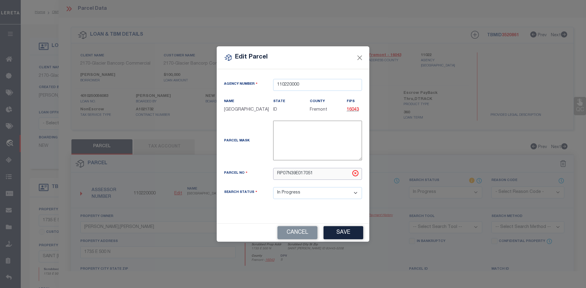
click at [320, 178] on input "RP07N39E017051" at bounding box center [317, 174] width 89 height 12
click at [344, 237] on button "Save" at bounding box center [343, 232] width 40 height 13
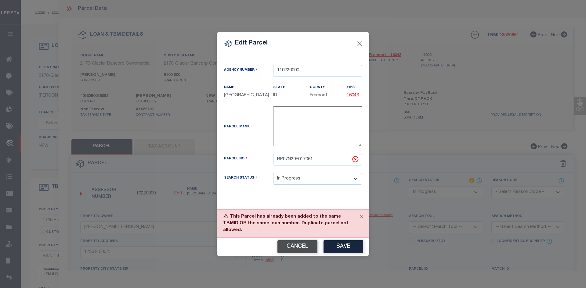
click at [295, 248] on button "Cancel" at bounding box center [297, 246] width 40 height 13
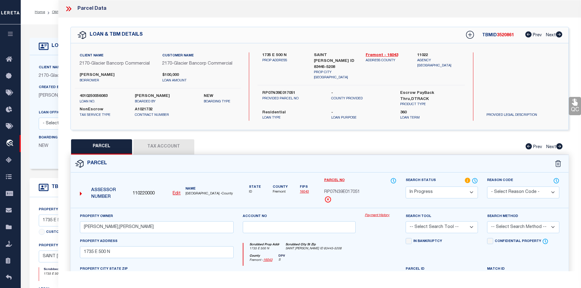
click at [157, 144] on button "Tax Account" at bounding box center [163, 146] width 61 height 15
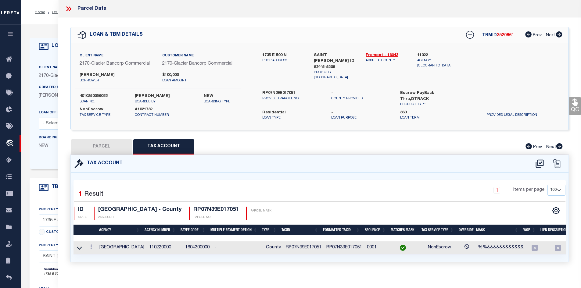
click at [108, 143] on button "PARCEL" at bounding box center [101, 146] width 61 height 15
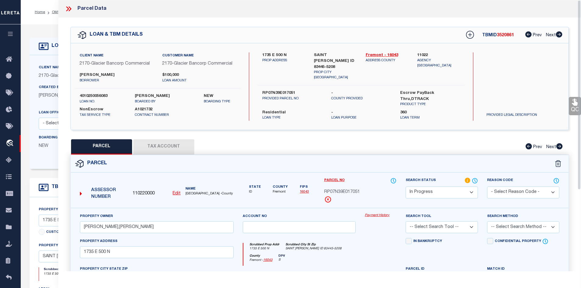
click at [67, 10] on icon at bounding box center [67, 8] width 3 height 5
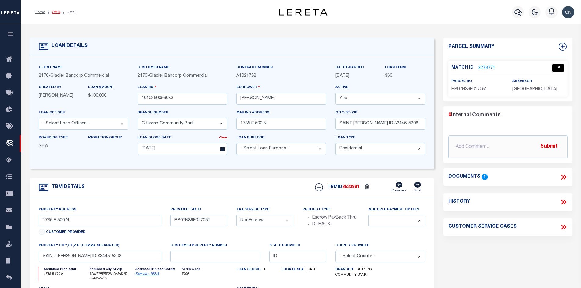
click at [54, 11] on link "OMS" at bounding box center [56, 12] width 8 height 4
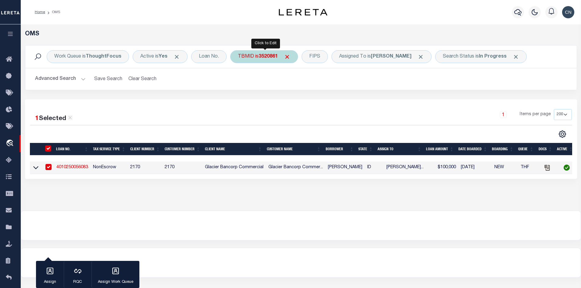
click at [259, 57] on div "TBMID is 3520861" at bounding box center [264, 56] width 68 height 13
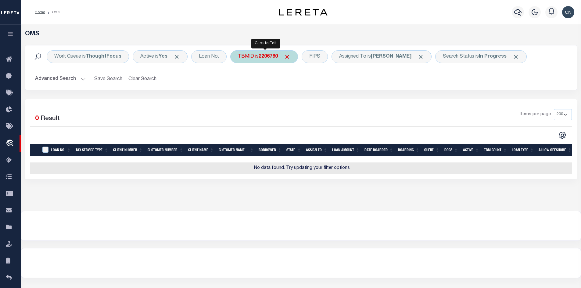
click at [261, 56] on b "2206780" at bounding box center [268, 56] width 19 height 5
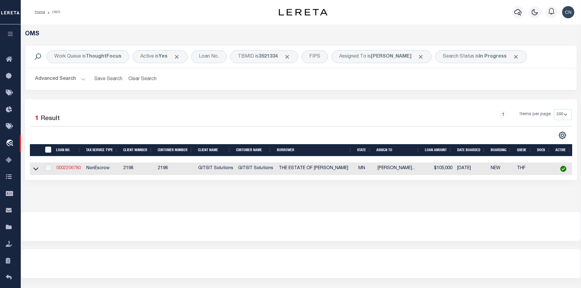
click at [74, 169] on link "0002206780" at bounding box center [68, 168] width 24 height 4
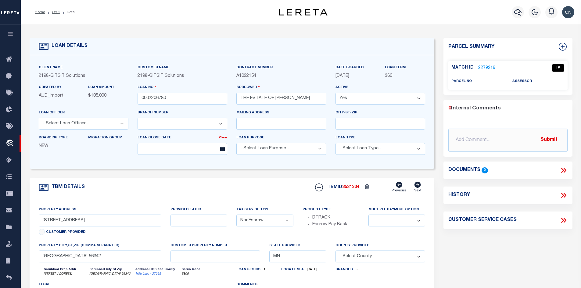
click at [484, 67] on link "2279216" at bounding box center [486, 68] width 17 height 6
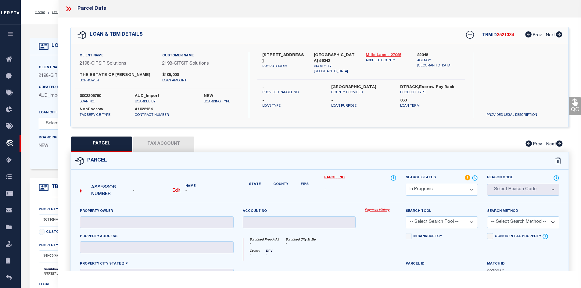
click at [373, 54] on link "Mille Lacs - 27095" at bounding box center [387, 55] width 43 height 6
drag, startPoint x: 261, startPoint y: 53, endPoint x: 278, endPoint y: 55, distance: 17.2
click at [278, 55] on div "[STREET_ADDRESS][PERSON_NAME] PROP ADDRESS" at bounding box center [284, 63] width 52 height 22
click at [318, 108] on div "[STREET_ADDRESS][PERSON_NAME] PROP ADDRESS [GEOGRAPHIC_DATA] PROP CITY [GEOGRAP…" at bounding box center [362, 85] width 208 height 66
drag, startPoint x: 262, startPoint y: 53, endPoint x: 299, endPoint y: 54, distance: 36.9
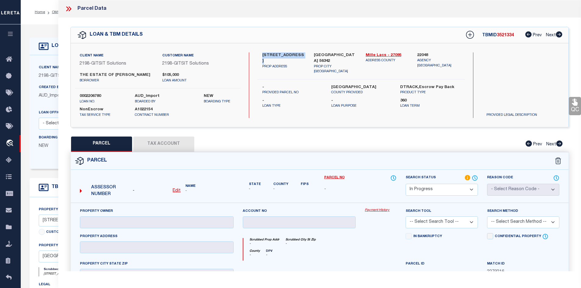
click at [299, 54] on label "[STREET_ADDRESS]" at bounding box center [283, 58] width 43 height 12
click at [69, 9] on icon at bounding box center [67, 8] width 3 height 5
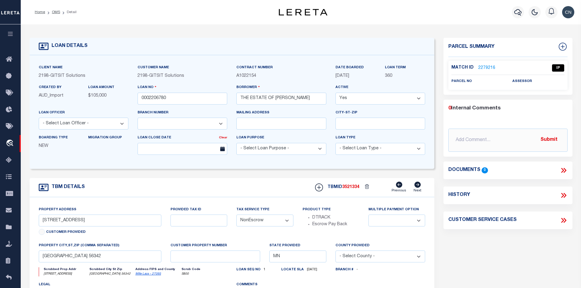
click at [486, 67] on link "2279216" at bounding box center [486, 68] width 17 height 6
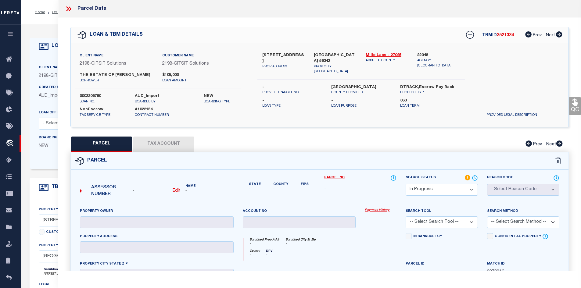
click at [177, 191] on u "Edit" at bounding box center [177, 191] width 8 height 4
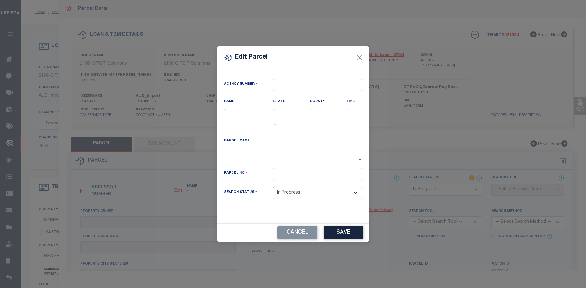
drag, startPoint x: 306, startPoint y: 52, endPoint x: 229, endPoint y: 48, distance: 77.0
click at [229, 48] on div "Edit Parcel" at bounding box center [293, 57] width 153 height 23
click at [288, 82] on input "text" at bounding box center [317, 85] width 89 height 12
click at [312, 96] on div "220480000 : [GEOGRAPHIC_DATA]" at bounding box center [318, 100] width 91 height 17
click at [290, 175] on input "text" at bounding box center [317, 174] width 89 height 12
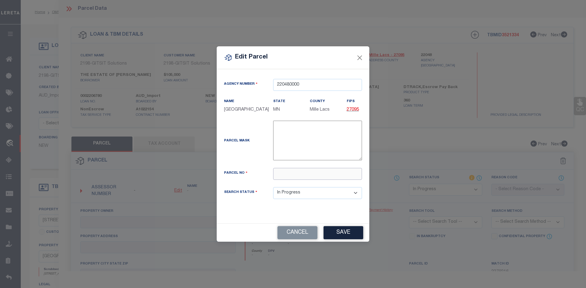
paste input "[PHONE_NUMBER]"
click at [338, 236] on button "Save" at bounding box center [343, 232] width 40 height 13
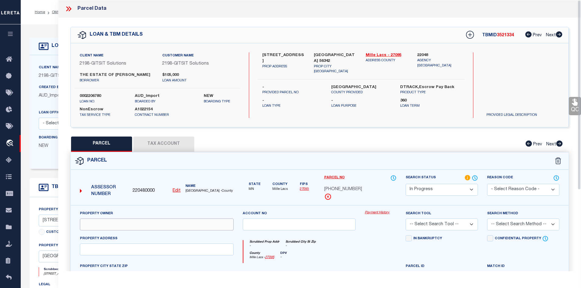
click at [95, 222] on input "text" at bounding box center [157, 225] width 154 height 12
paste input "BENNETTS / [PERSON_NAME] &MARGARET"
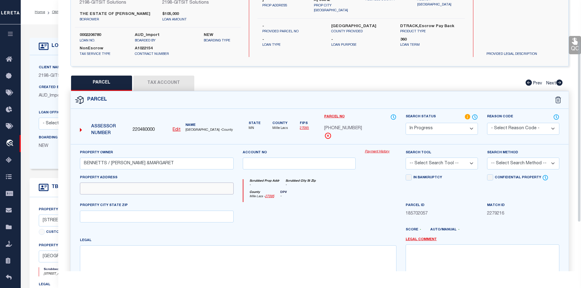
click at [110, 191] on input "text" at bounding box center [157, 189] width 154 height 12
paste input "[STREET_ADDRESS]"
click at [137, 192] on input "[STREET_ADDRESS]" at bounding box center [157, 189] width 154 height 12
click at [98, 218] on input "text" at bounding box center [157, 217] width 154 height 12
paste input "56342"
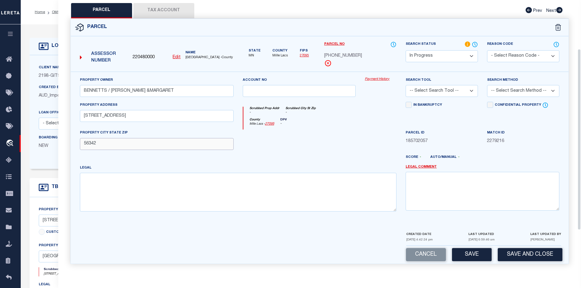
scroll to position [73, 0]
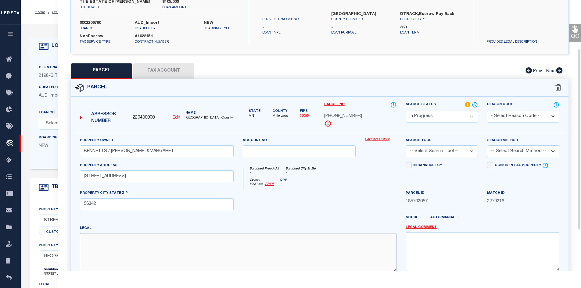
click at [103, 244] on textarea at bounding box center [238, 252] width 317 height 38
paste textarea "ISLE TOWNSITE & S 1/2 OF LOT 10 BLK 2"
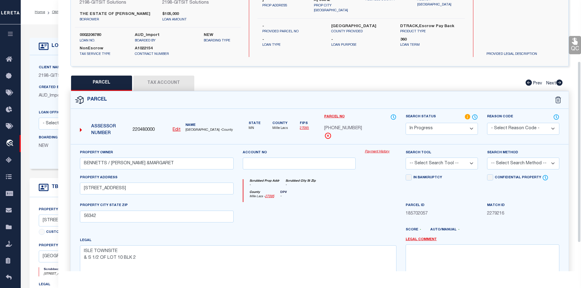
scroll to position [92, 0]
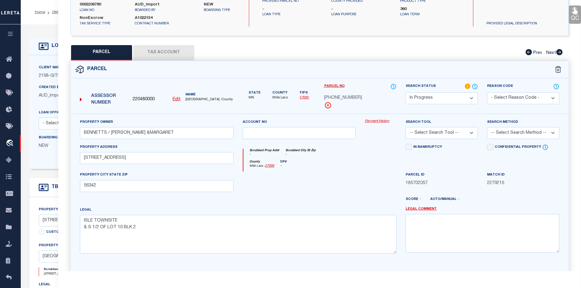
click at [472, 132] on select "-- Select Search Tool -- 3rd Party Website Agency File Agency Website ATLS CNV-…" at bounding box center [442, 133] width 72 height 12
click at [406, 127] on select "-- Select Search Tool -- 3rd Party Website Agency File Agency Website ATLS CNV-…" at bounding box center [442, 133] width 72 height 12
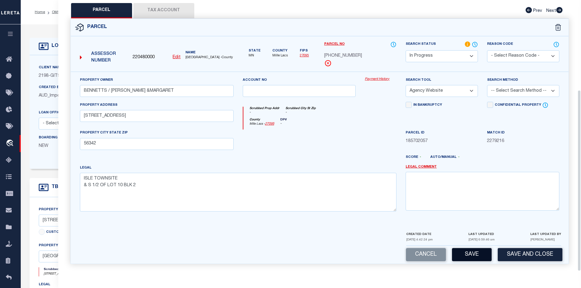
click at [476, 257] on button "Save" at bounding box center [472, 254] width 40 height 13
click at [159, 11] on button "Tax Account" at bounding box center [163, 10] width 61 height 15
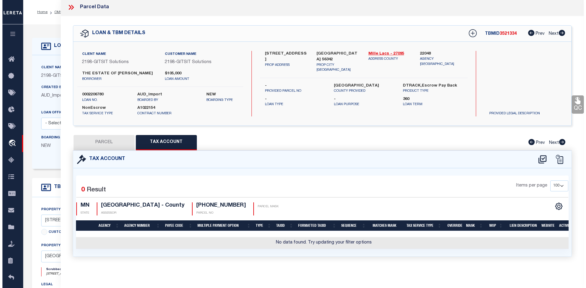
scroll to position [0, 0]
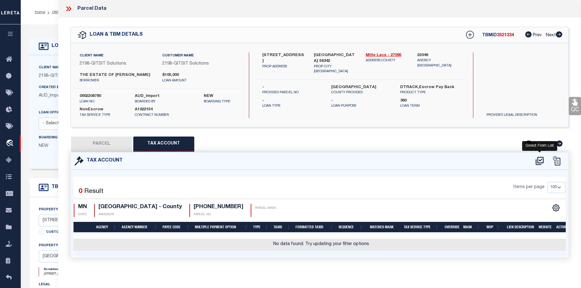
click at [539, 161] on icon at bounding box center [540, 161] width 10 height 10
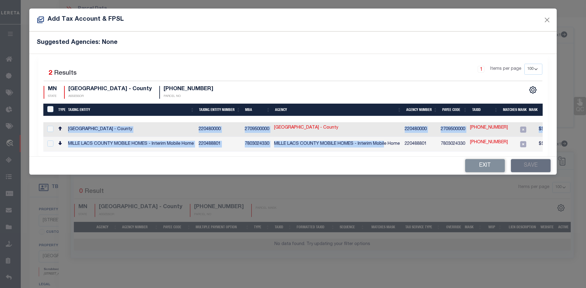
drag, startPoint x: 386, startPoint y: 149, endPoint x: 476, endPoint y: 152, distance: 89.8
click at [476, 152] on div "Type Taxing Entity Taxing Entity Number MBA Agency Agency Number Payee Code Tax…" at bounding box center [292, 136] width 499 height 29
click at [51, 129] on input "checkbox" at bounding box center [50, 129] width 6 height 6
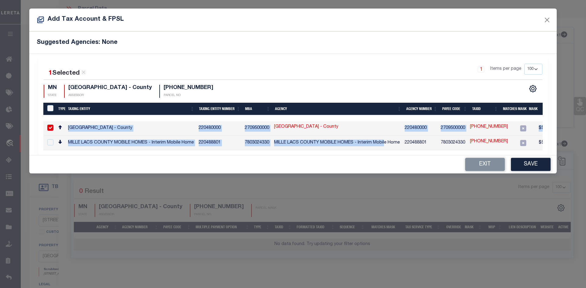
click at [323, 127] on link "[GEOGRAPHIC_DATA] - County" at bounding box center [306, 127] width 64 height 7
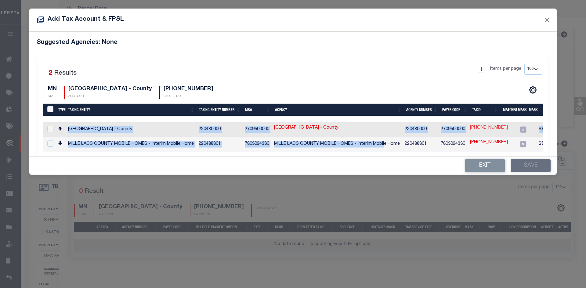
click at [483, 128] on link "[PHONE_NUMBER]" at bounding box center [489, 128] width 38 height 7
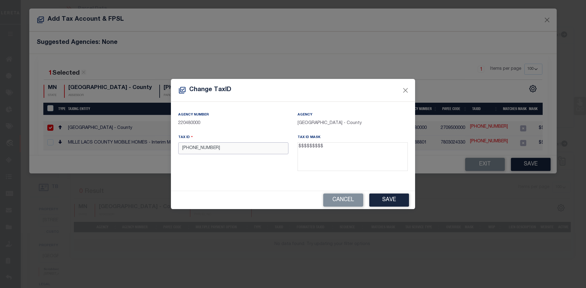
click at [198, 149] on input "[PHONE_NUMBER]" at bounding box center [233, 149] width 110 height 12
click at [189, 148] on input "[US_EMPLOYER_IDENTIFICATION_NUMBER]" at bounding box center [233, 149] width 110 height 12
click at [386, 200] on button "Save" at bounding box center [389, 200] width 40 height 13
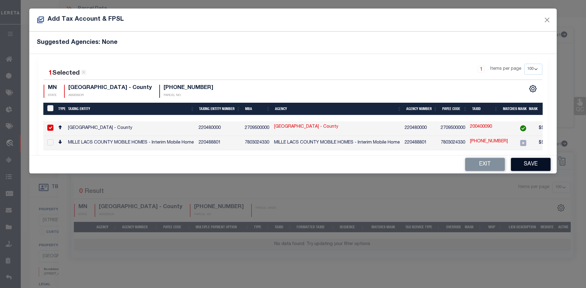
click at [530, 166] on button "Save" at bounding box center [531, 164] width 40 height 13
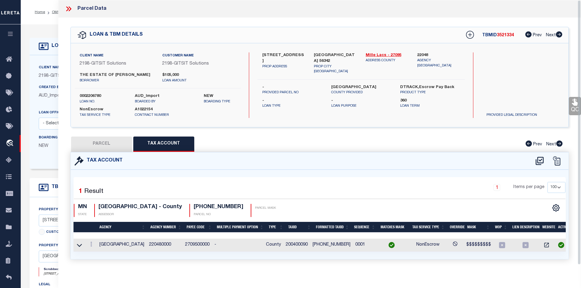
click at [119, 150] on button "PARCEL" at bounding box center [101, 144] width 61 height 15
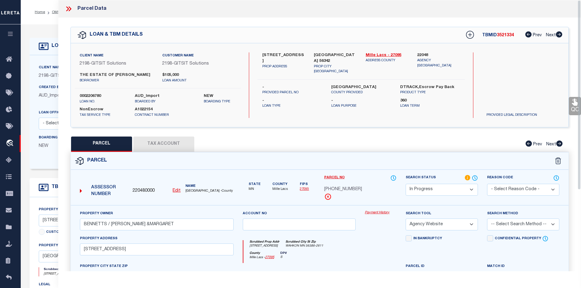
click at [152, 143] on button "Tax Account" at bounding box center [163, 144] width 61 height 15
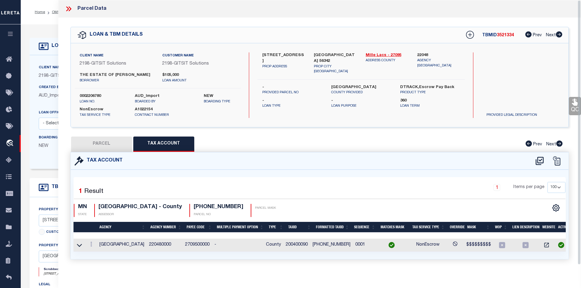
click at [298, 245] on td "200400090" at bounding box center [296, 245] width 27 height 13
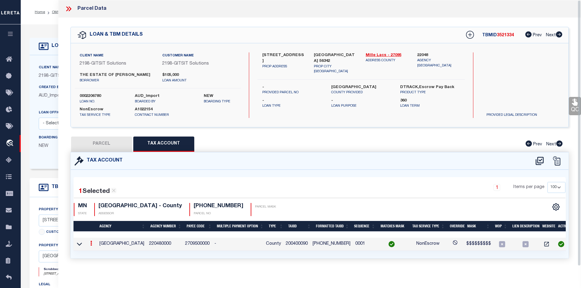
click at [298, 245] on td "200400090" at bounding box center [296, 244] width 27 height 13
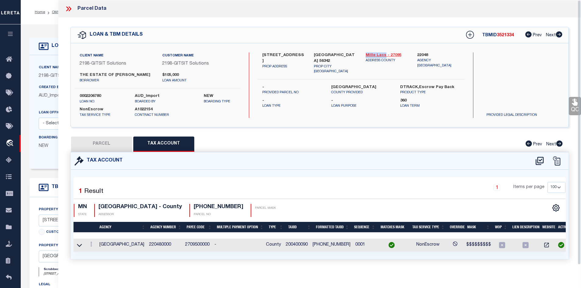
drag, startPoint x: 365, startPoint y: 54, endPoint x: 385, endPoint y: 54, distance: 20.4
click at [385, 54] on div "Mille Lacs - 27095 ADDRESS COUNTY" at bounding box center [387, 63] width 52 height 22
click at [70, 8] on icon at bounding box center [69, 8] width 3 height 5
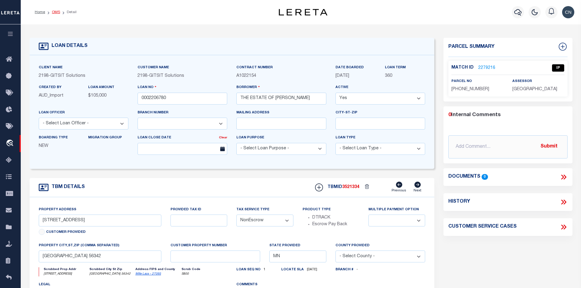
click at [56, 13] on link "OMS" at bounding box center [56, 12] width 8 height 4
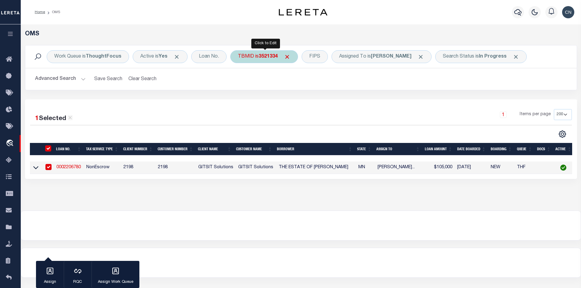
click at [252, 58] on div "TBMID is 3521334" at bounding box center [264, 56] width 68 height 13
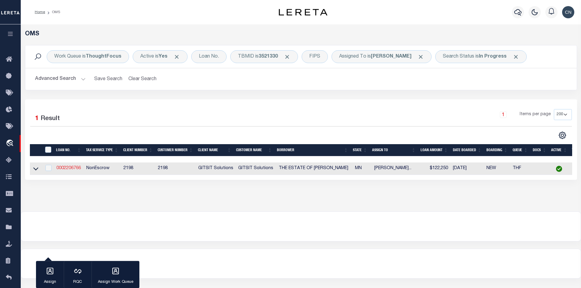
click at [63, 168] on link "0002206766" at bounding box center [68, 168] width 24 height 4
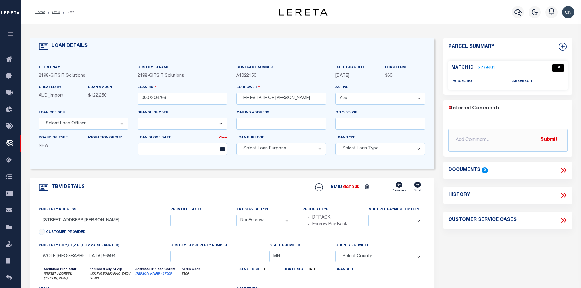
click at [483, 66] on link "2279401" at bounding box center [486, 68] width 17 height 6
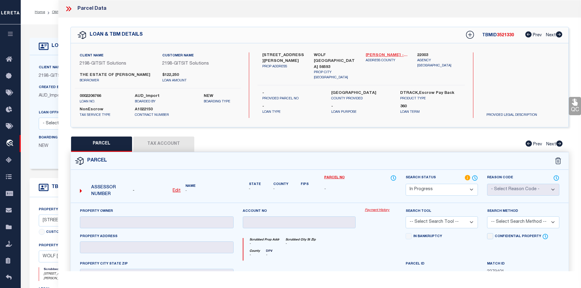
click at [374, 55] on link "[PERSON_NAME] - 27005" at bounding box center [387, 55] width 43 height 6
drag, startPoint x: 286, startPoint y: 53, endPoint x: 303, endPoint y: 55, distance: 17.7
click at [303, 55] on div "[STREET_ADDRESS][PERSON_NAME] PROP ADDRESS" at bounding box center [284, 66] width 52 height 28
drag, startPoint x: 88, startPoint y: 74, endPoint x: 148, endPoint y: 74, distance: 59.8
click at [148, 74] on label "THE ESTATE OF [PERSON_NAME]" at bounding box center [117, 75] width 74 height 6
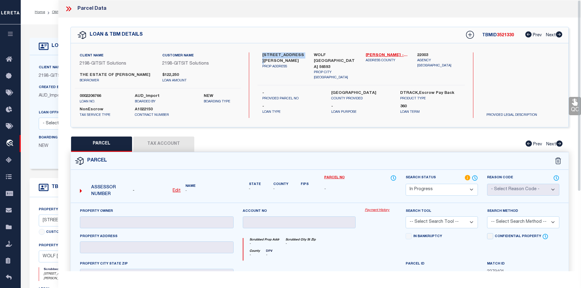
click at [176, 190] on u "Edit" at bounding box center [177, 191] width 8 height 4
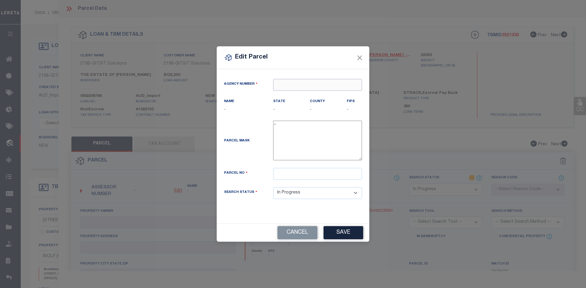
click at [297, 86] on input "text" at bounding box center [317, 85] width 89 height 12
click at [316, 96] on div "220030000 : [GEOGRAPHIC_DATA]" at bounding box center [317, 100] width 88 height 17
click at [286, 174] on input "text" at bounding box center [317, 174] width 89 height 12
paste input "480090000"
click at [345, 233] on button "Save" at bounding box center [343, 232] width 40 height 13
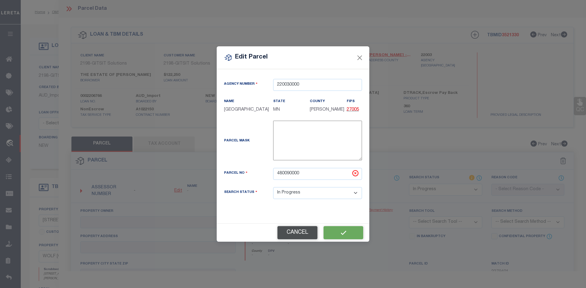
click at [296, 235] on button "Cancel" at bounding box center [297, 232] width 40 height 13
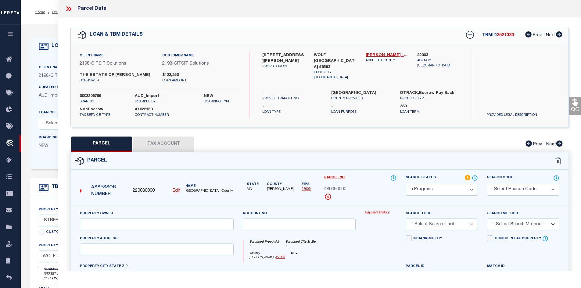
scroll to position [61, 0]
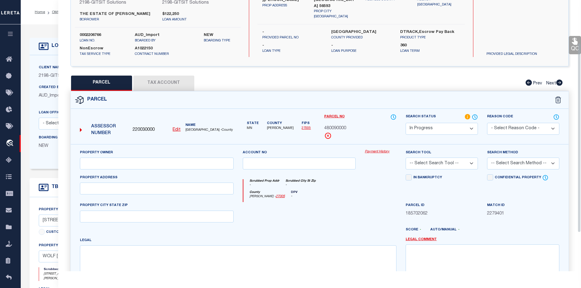
click at [86, 157] on div "Property Owner" at bounding box center [157, 160] width 154 height 20
click at [94, 162] on input "text" at bounding box center [157, 164] width 154 height 12
paste input "[PERSON_NAME] & [US_STATE][PERSON_NAME]"
click at [95, 190] on input "text" at bounding box center [157, 189] width 154 height 12
paste input "[STREET_ADDRESS][US_STATE]"
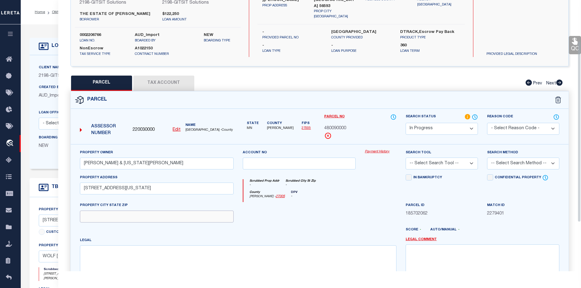
click at [90, 215] on input "text" at bounding box center [157, 217] width 154 height 12
paste input "CALLAWAY"
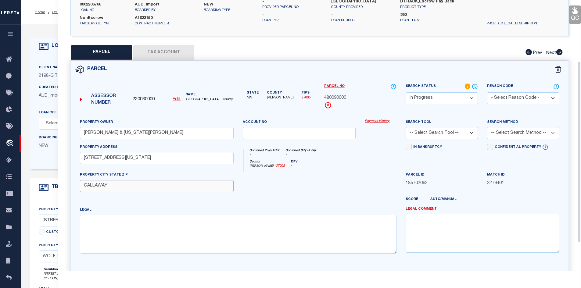
scroll to position [0, 0]
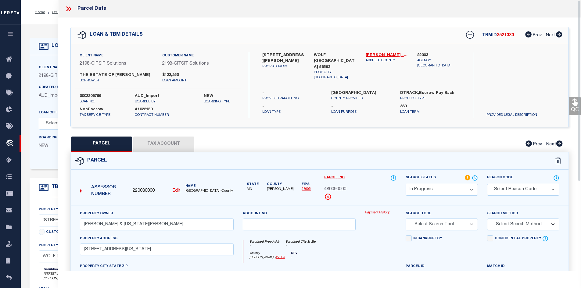
click at [69, 10] on icon at bounding box center [69, 9] width 8 height 8
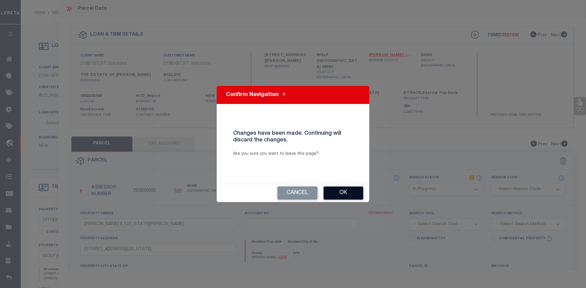
click at [339, 193] on button "Ok" at bounding box center [343, 193] width 40 height 13
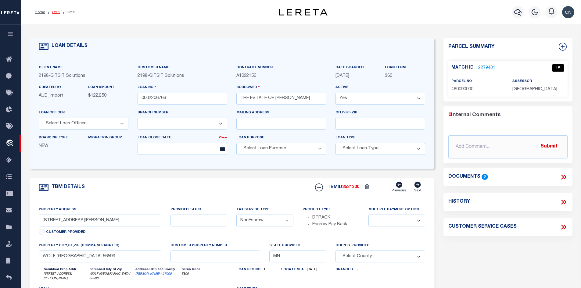
click at [56, 13] on link "OMS" at bounding box center [56, 12] width 8 height 4
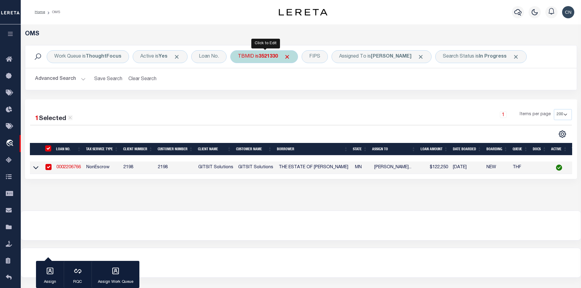
click at [259, 57] on div "TBMID is 3521330" at bounding box center [264, 56] width 68 height 13
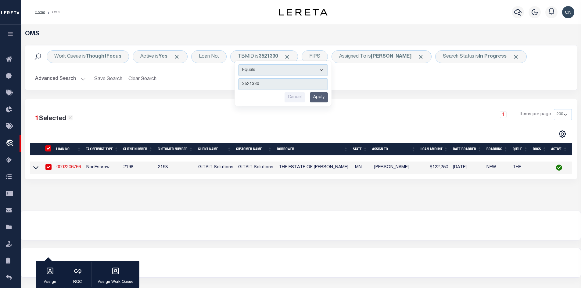
click at [68, 168] on link "0002206766" at bounding box center [68, 167] width 24 height 4
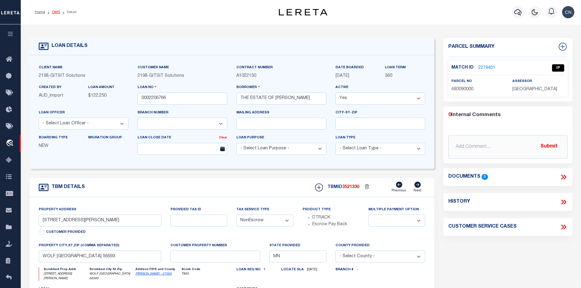
click at [54, 11] on link "OMS" at bounding box center [56, 12] width 8 height 4
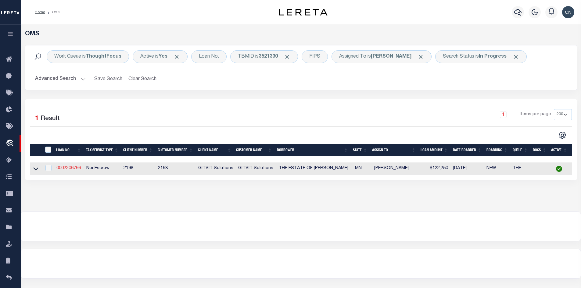
click at [76, 169] on link "0002206766" at bounding box center [68, 168] width 24 height 4
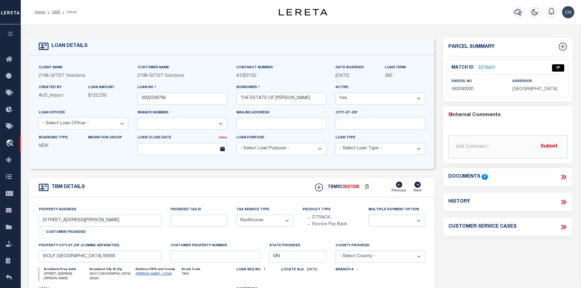
click at [487, 68] on link "2279401" at bounding box center [486, 68] width 17 height 6
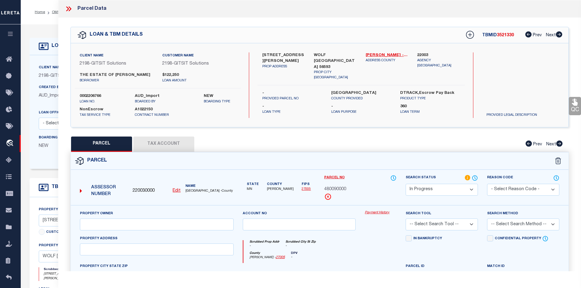
click at [68, 7] on icon at bounding box center [69, 9] width 8 height 8
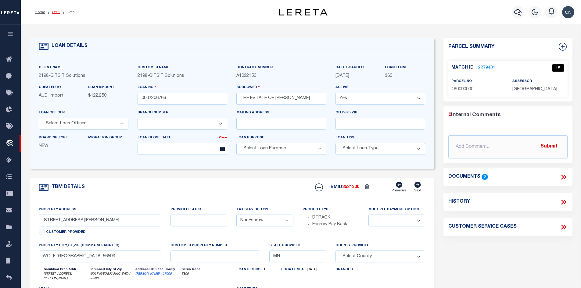
click at [57, 11] on link "OMS" at bounding box center [56, 12] width 8 height 4
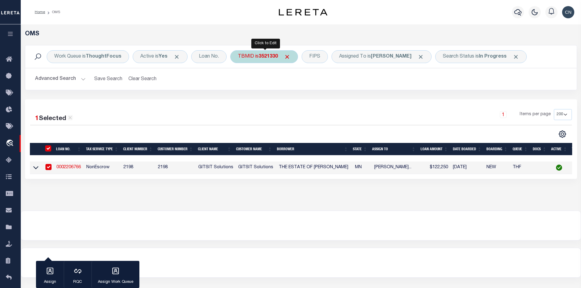
click at [259, 54] on div "TBMID is 3521330 Equals Is Not Equal To Is Greater Than Is Less Than 3521330 Ca…" at bounding box center [264, 56] width 68 height 13
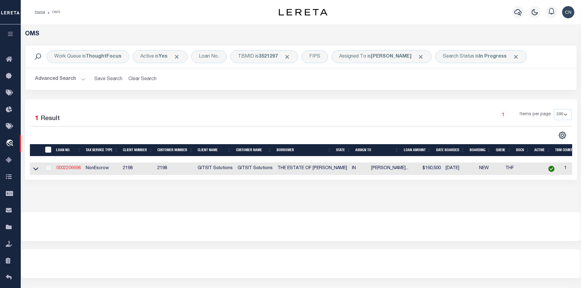
click at [65, 169] on link "0002206698" at bounding box center [68, 168] width 24 height 4
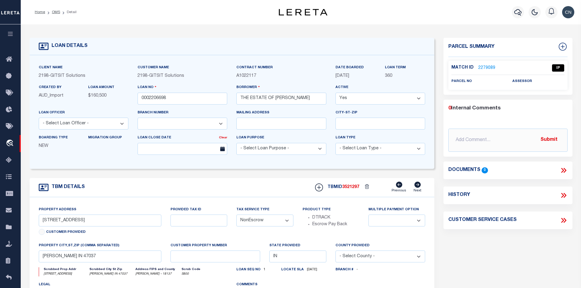
click at [486, 66] on link "2279089" at bounding box center [486, 68] width 17 height 6
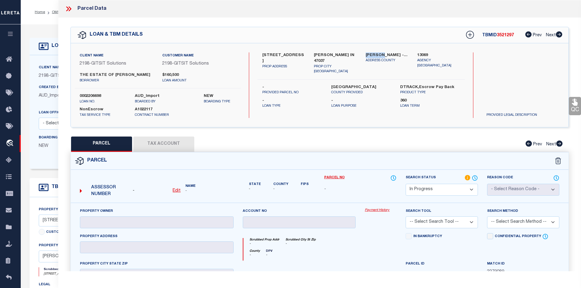
drag, startPoint x: 366, startPoint y: 54, endPoint x: 378, endPoint y: 54, distance: 12.5
click at [378, 54] on label "[PERSON_NAME] - 18137" at bounding box center [387, 55] width 43 height 6
drag, startPoint x: 263, startPoint y: 52, endPoint x: 289, endPoint y: 55, distance: 26.1
click at [289, 55] on label "[STREET_ADDRESS]" at bounding box center [283, 58] width 43 height 12
click at [177, 191] on u "Edit" at bounding box center [177, 191] width 8 height 4
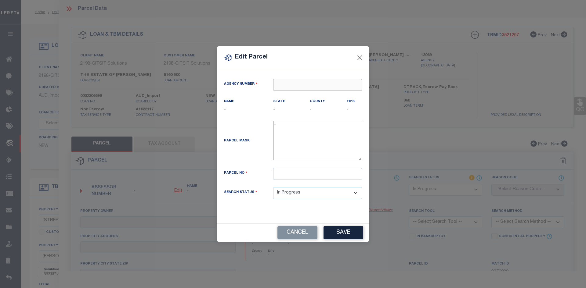
click at [285, 87] on input "text" at bounding box center [317, 85] width 89 height 12
click at [302, 95] on div "130690000 : [GEOGRAPHIC_DATA]" at bounding box center [317, 100] width 88 height 17
click at [287, 171] on input "text" at bounding box center [317, 174] width 89 height 12
paste input "69-10-22-300-030.000-007"
click at [345, 236] on button "Save" at bounding box center [343, 232] width 40 height 13
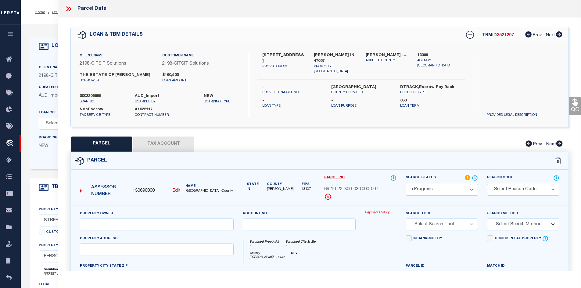
scroll to position [61, 0]
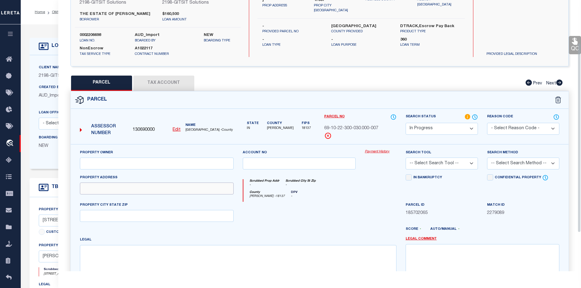
click at [96, 191] on input "text" at bounding box center [157, 189] width 154 height 12
paste input "[STREET_ADDRESS]"
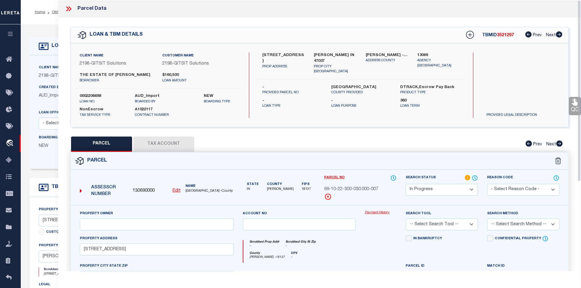
scroll to position [92, 0]
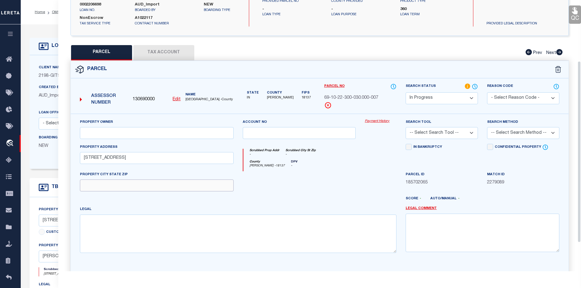
click at [102, 186] on input "text" at bounding box center [157, 186] width 154 height 12
paste input "[PERSON_NAME],IN 47037"
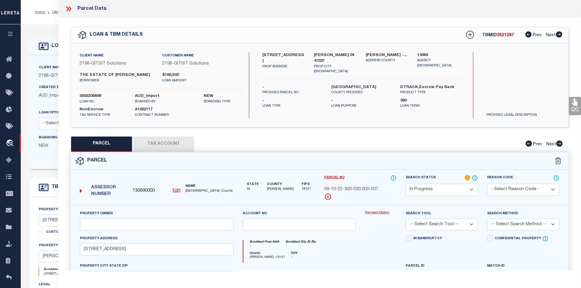
scroll to position [31, 0]
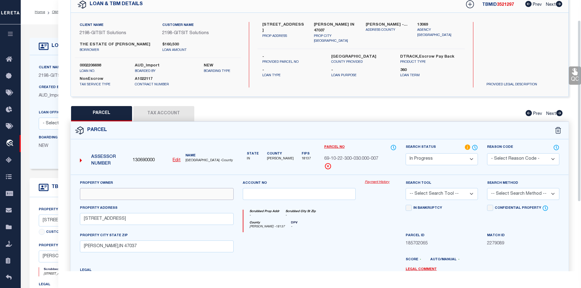
click at [94, 197] on input "text" at bounding box center [157, 194] width 154 height 12
paste input "[PERSON_NAME]"
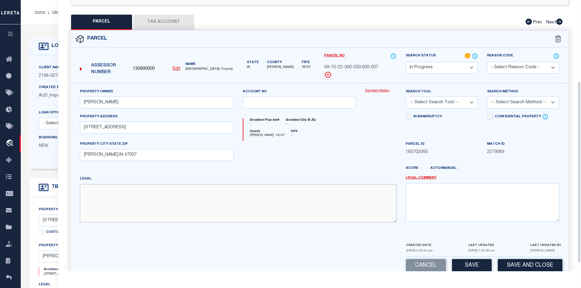
click at [117, 196] on textarea at bounding box center [238, 203] width 317 height 38
paste textarea "Sec 22-08N-11E"
click at [134, 192] on textarea "Sec 22-08N-11E," at bounding box center [238, 203] width 317 height 38
paste textarea "Deer Run Estates: Lot 5"
click at [174, 196] on textarea "Sec 22-08N-11E,Deer Run Estates: Lot 5," at bounding box center [238, 203] width 317 height 38
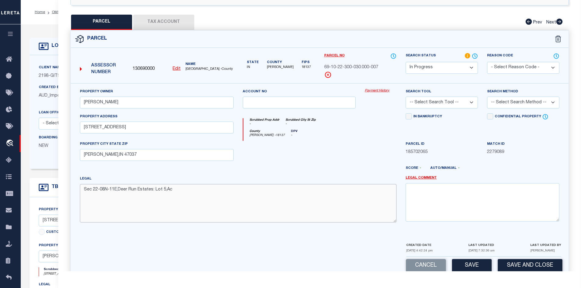
paste textarea "0.57"
click at [476, 268] on button "Save" at bounding box center [472, 265] width 40 height 13
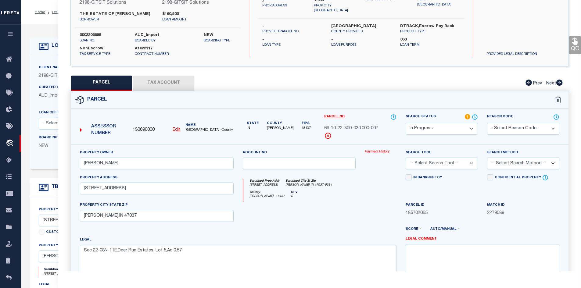
click at [471, 164] on select "-- Select Search Tool -- 3rd Party Website Agency File Agency Website ATLS CNV-…" at bounding box center [442, 164] width 72 height 12
click at [406, 158] on select "-- Select Search Tool -- 3rd Party Website Agency File Agency Website ATLS CNV-…" at bounding box center [442, 164] width 72 height 12
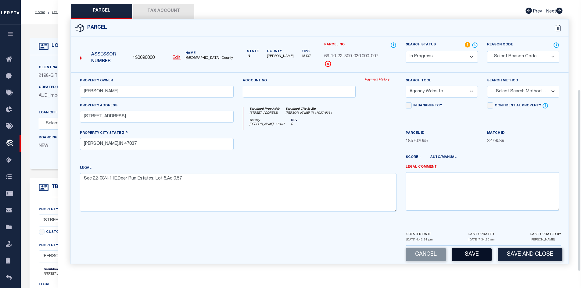
click at [474, 255] on button "Save" at bounding box center [472, 254] width 40 height 13
click at [166, 12] on button "Tax Account" at bounding box center [163, 11] width 61 height 15
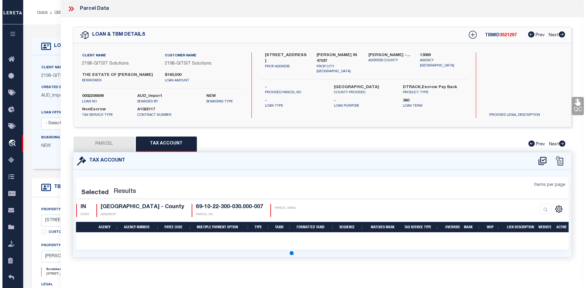
scroll to position [0, 0]
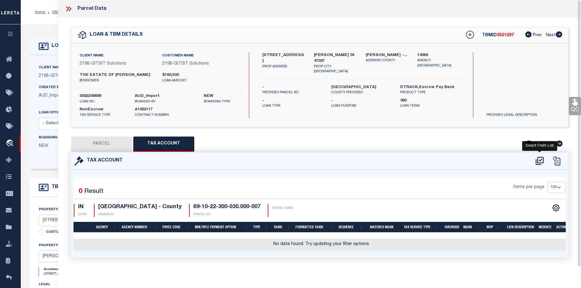
click at [542, 160] on icon at bounding box center [540, 161] width 10 height 10
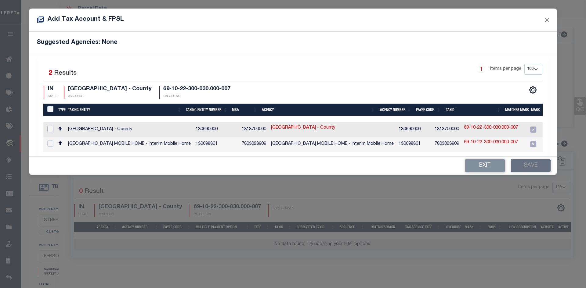
click at [50, 128] on input "checkbox" at bounding box center [50, 129] width 6 height 6
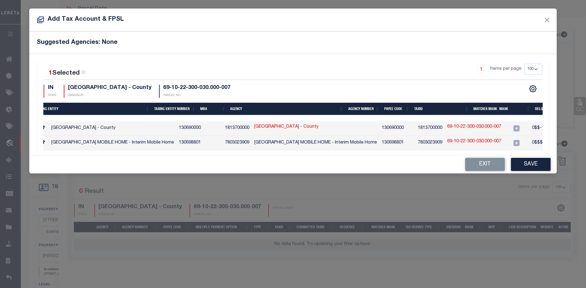
scroll to position [0, 13]
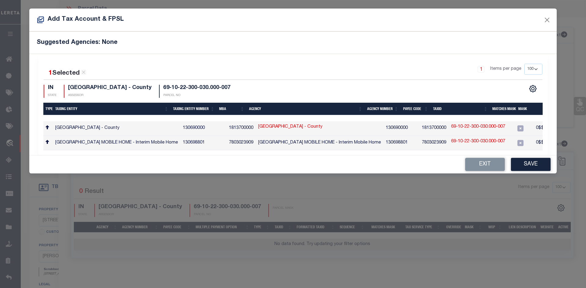
click at [451, 128] on link "69-10-22-300-030.000-007" at bounding box center [478, 127] width 54 height 7
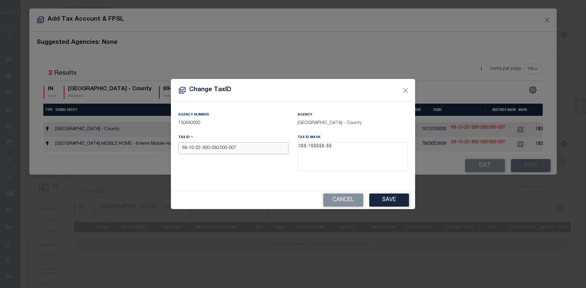
drag, startPoint x: 239, startPoint y: 150, endPoint x: 167, endPoint y: 150, distance: 72.0
click at [167, 150] on div "Change TaxID Agency Number 130690000 Agency [GEOGRAPHIC_DATA] - County Tax ID 6…" at bounding box center [293, 144] width 586 height 288
paste input "[PHONE_NUMBER]"
click at [385, 201] on button "Save" at bounding box center [389, 200] width 40 height 13
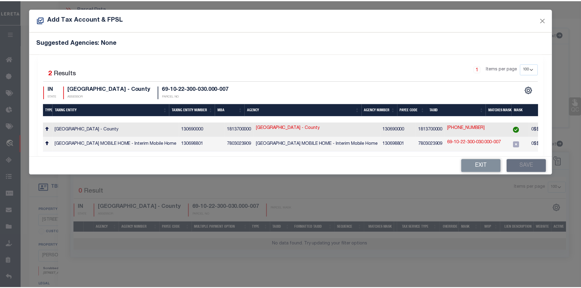
scroll to position [0, 0]
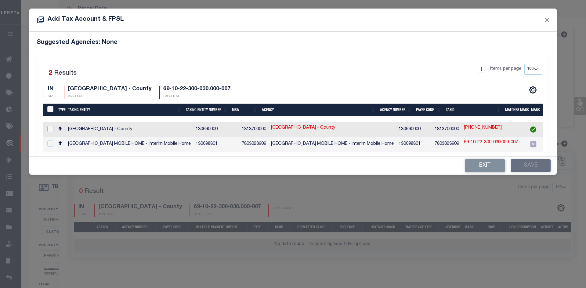
click at [51, 128] on input "checkbox" at bounding box center [50, 129] width 6 height 6
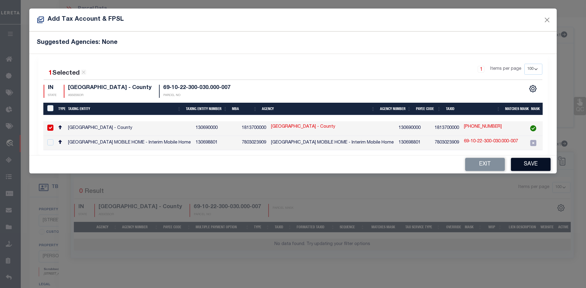
click at [526, 166] on button "Save" at bounding box center [531, 164] width 40 height 13
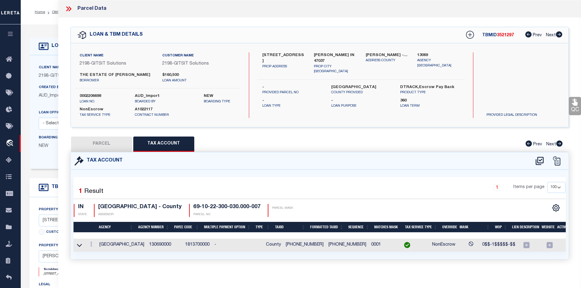
click at [107, 144] on button "PARCEL" at bounding box center [101, 144] width 61 height 15
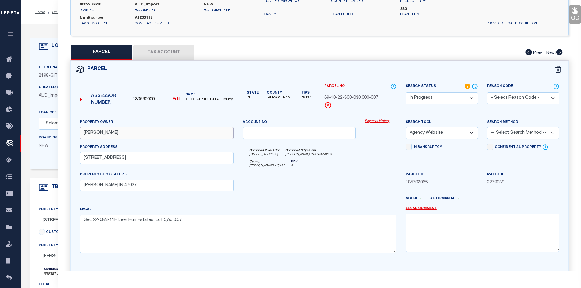
click at [93, 133] on input "[PERSON_NAME]" at bounding box center [157, 133] width 154 height 12
click at [126, 163] on input "[STREET_ADDRESS]" at bounding box center [157, 158] width 154 height 12
click at [92, 134] on input "[PERSON_NAME]" at bounding box center [157, 133] width 154 height 12
click at [175, 99] on u "Edit" at bounding box center [177, 99] width 8 height 4
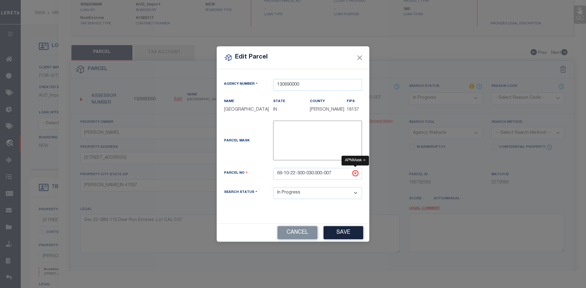
click at [355, 174] on icon at bounding box center [356, 174] width 2 height 2
click at [354, 174] on icon at bounding box center [355, 173] width 7 height 7
drag, startPoint x: 333, startPoint y: 172, endPoint x: 250, endPoint y: 171, distance: 82.7
click at [251, 171] on div "Parcel No 69-10-22-300-030.000-007" at bounding box center [292, 174] width 147 height 12
paste input "[PHONE_NUMBER]"
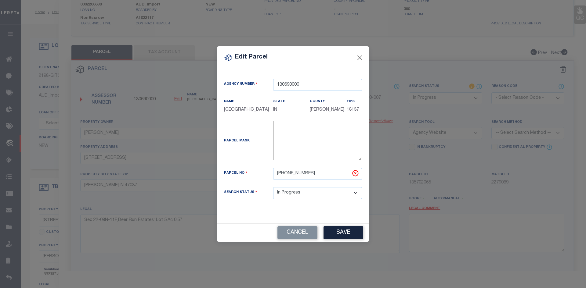
click at [337, 232] on button "Save" at bounding box center [343, 232] width 40 height 13
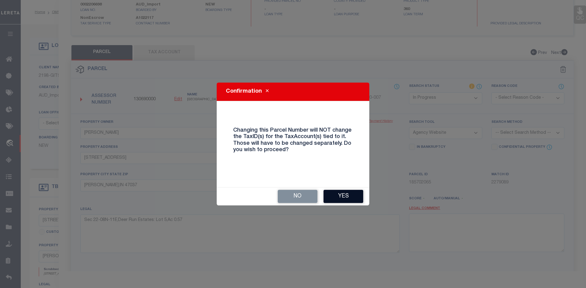
click at [348, 194] on button "Yes" at bounding box center [343, 196] width 40 height 13
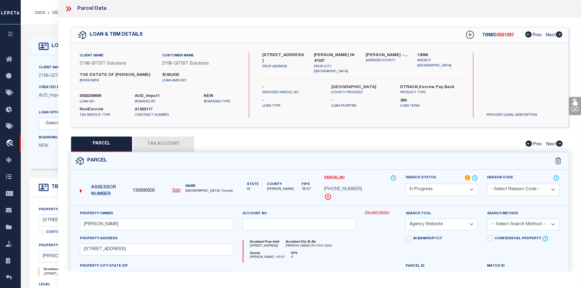
click at [370, 54] on label "[PERSON_NAME] - 18137" at bounding box center [387, 55] width 43 height 6
click at [159, 146] on button "Tax Account" at bounding box center [163, 144] width 61 height 15
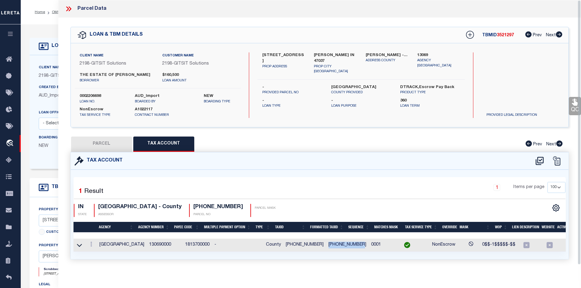
drag, startPoint x: 311, startPoint y: 244, endPoint x: 345, endPoint y: 245, distance: 33.9
click at [345, 245] on td "[PHONE_NUMBER]" at bounding box center [347, 245] width 43 height 13
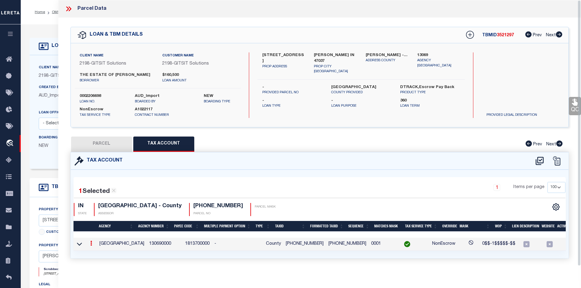
click at [68, 8] on icon at bounding box center [67, 8] width 3 height 5
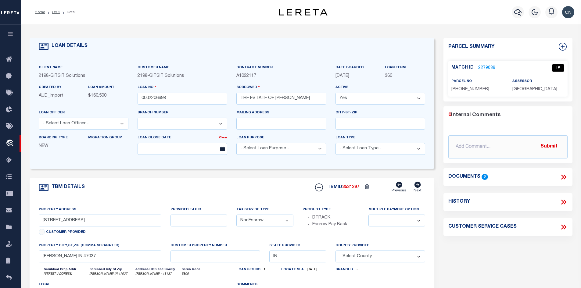
click at [489, 68] on link "2279089" at bounding box center [486, 68] width 17 height 6
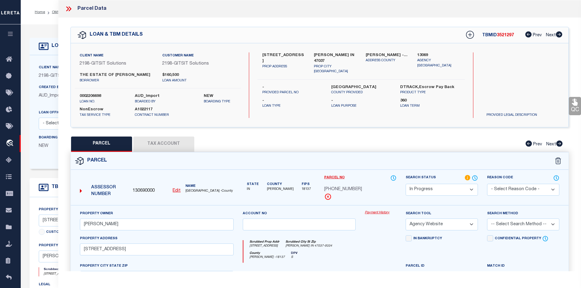
click at [69, 9] on icon at bounding box center [69, 9] width 8 height 8
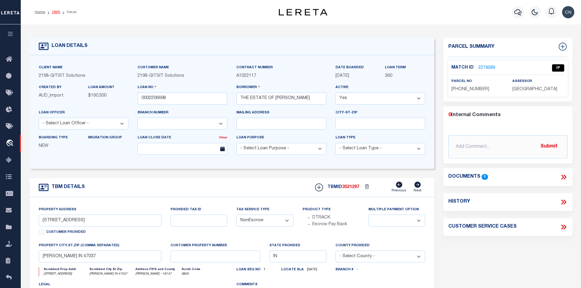
click at [56, 11] on link "OMS" at bounding box center [56, 12] width 8 height 4
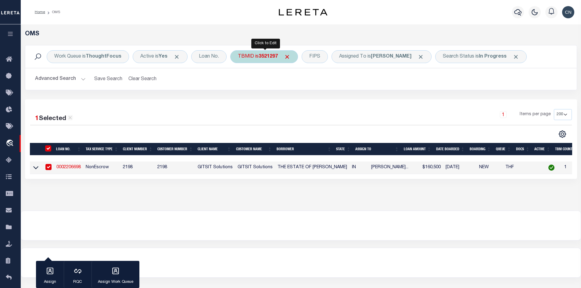
click at [261, 55] on b "3521297" at bounding box center [268, 56] width 19 height 5
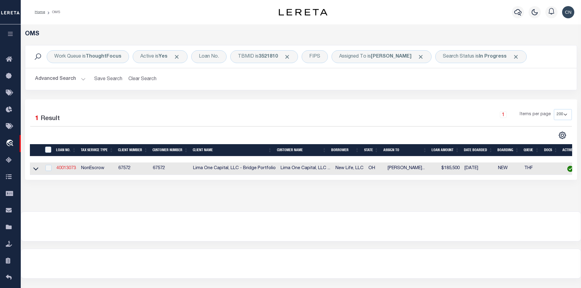
click at [67, 170] on link "40013073" at bounding box center [66, 168] width 20 height 4
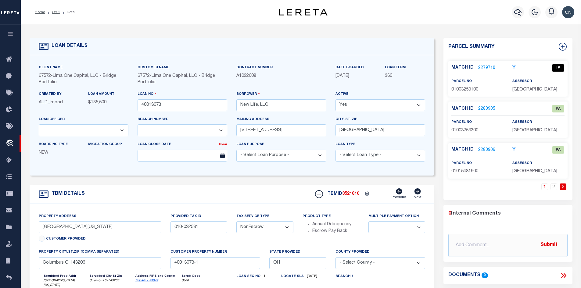
click at [488, 109] on link "2280905" at bounding box center [486, 109] width 17 height 6
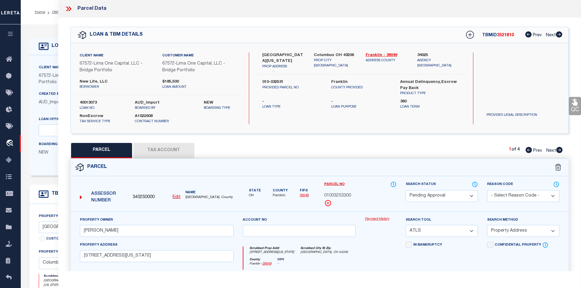
scroll to position [92, 0]
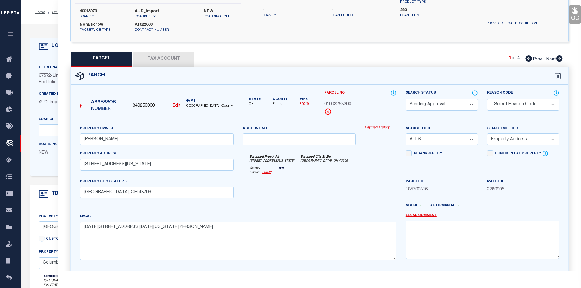
click at [468, 103] on select "Automated Search Bad Parcel Complete Duplicate Parcel High Dollar Reporting In …" at bounding box center [442, 105] width 72 height 12
click at [406, 99] on select "Automated Search Bad Parcel Complete Duplicate Parcel High Dollar Reporting In …" at bounding box center [442, 105] width 72 height 12
click at [540, 104] on select "- Select Reason Code - 099 - Other (Provide additional detail) ACT - Agency Cha…" at bounding box center [523, 105] width 72 height 12
click at [487, 99] on select "- Select Reason Code - 099 - Other (Provide additional detail) ACT - Agency Cha…" at bounding box center [523, 105] width 72 height 12
click at [522, 107] on select "- Select Reason Code - 099 - Other (Provide additional detail) ACT - Agency Cha…" at bounding box center [523, 105] width 72 height 12
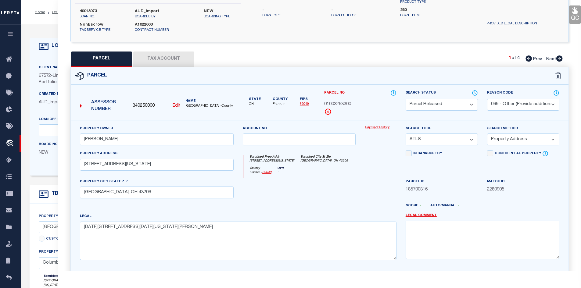
click at [487, 99] on select "- Select Reason Code - 099 - Other (Provide additional detail) ACT - Agency Cha…" at bounding box center [523, 105] width 72 height 12
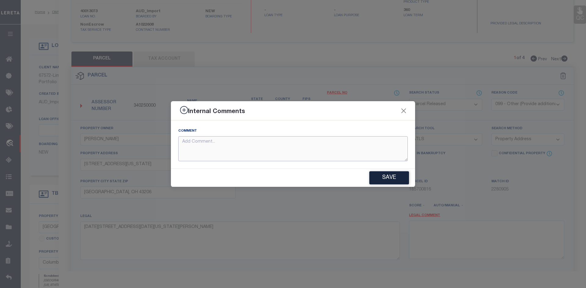
click at [193, 146] on textarea at bounding box center [292, 148] width 229 height 25
drag, startPoint x: 223, startPoint y: 140, endPoint x: 174, endPoint y: 140, distance: 49.1
click at [174, 140] on div "Comment Parcel not needed" at bounding box center [293, 145] width 244 height 48
click at [388, 178] on button "Save" at bounding box center [389, 177] width 40 height 13
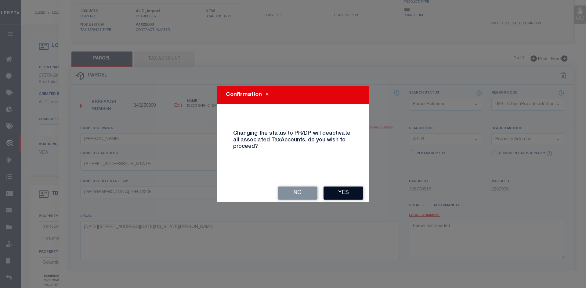
click at [338, 191] on button "Yes" at bounding box center [343, 193] width 40 height 13
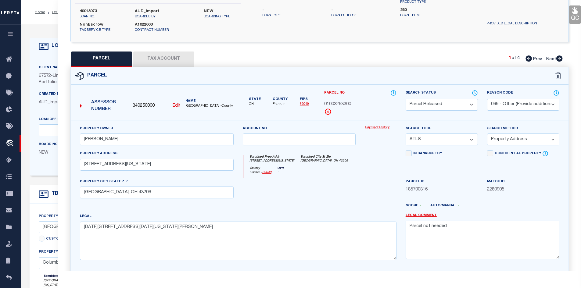
click at [559, 58] on icon at bounding box center [560, 59] width 6 height 6
click at [560, 60] on icon at bounding box center [560, 59] width 6 height 6
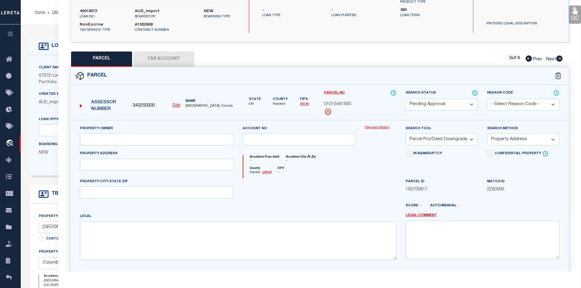
click at [468, 101] on select "Automated Search Bad Parcel Complete Duplicate Parcel High Dollar Reporting In …" at bounding box center [442, 105] width 72 height 12
click at [406, 99] on select "Automated Search Bad Parcel Complete Duplicate Parcel High Dollar Reporting In …" at bounding box center [442, 105] width 72 height 12
click at [524, 103] on select "- Select Reason Code - 099 - Other (Provide additional detail) ACT - Agency Cha…" at bounding box center [523, 105] width 72 height 12
click at [487, 99] on select "- Select Reason Code - 099 - Other (Provide additional detail) ACT - Agency Cha…" at bounding box center [523, 105] width 72 height 12
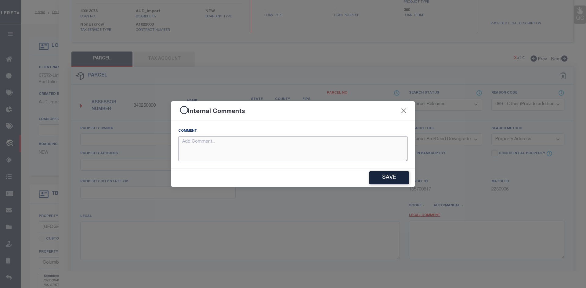
click at [218, 146] on textarea at bounding box center [292, 148] width 229 height 25
paste textarea "Parcel not needed"
click at [401, 179] on button "Save" at bounding box center [389, 177] width 40 height 13
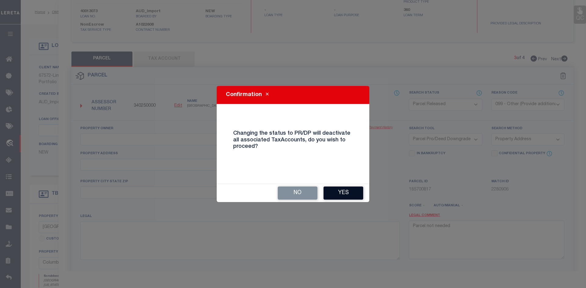
click at [345, 195] on button "Yes" at bounding box center [343, 193] width 40 height 13
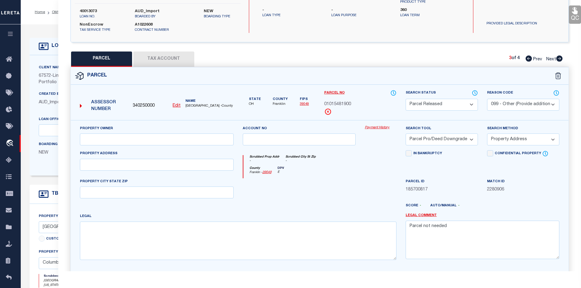
click at [560, 58] on icon at bounding box center [559, 59] width 7 height 6
click at [465, 103] on select "Automated Search Bad Parcel Complete Duplicate Parcel High Dollar Reporting In …" at bounding box center [442, 105] width 72 height 12
click at [406, 99] on select "Automated Search Bad Parcel Complete Duplicate Parcel High Dollar Reporting In …" at bounding box center [442, 105] width 72 height 12
click at [526, 102] on select "- Select Reason Code - 099 - Other (Provide additional detail) ACT - Agency Cha…" at bounding box center [523, 105] width 72 height 12
click at [487, 99] on select "- Select Reason Code - 099 - Other (Provide additional detail) ACT - Agency Cha…" at bounding box center [523, 105] width 72 height 12
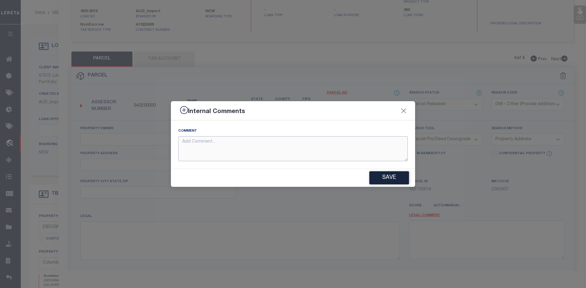
click at [249, 144] on textarea at bounding box center [292, 148] width 229 height 25
paste textarea "Parcel not needed"
click at [380, 177] on button "Save" at bounding box center [389, 177] width 40 height 13
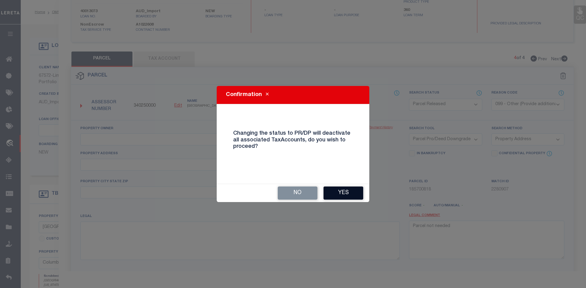
click at [342, 193] on button "Yes" at bounding box center [343, 193] width 40 height 13
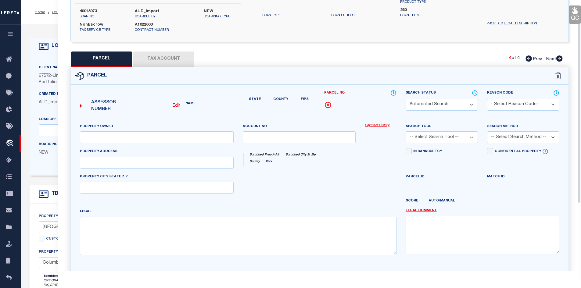
scroll to position [31, 0]
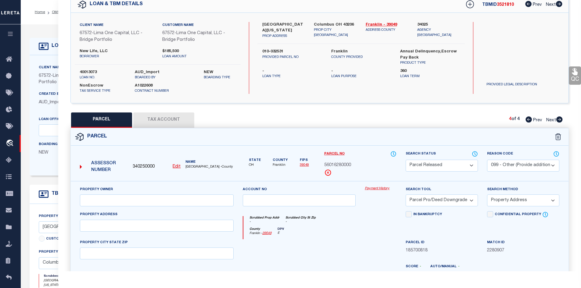
click at [529, 120] on icon at bounding box center [529, 120] width 6 height 6
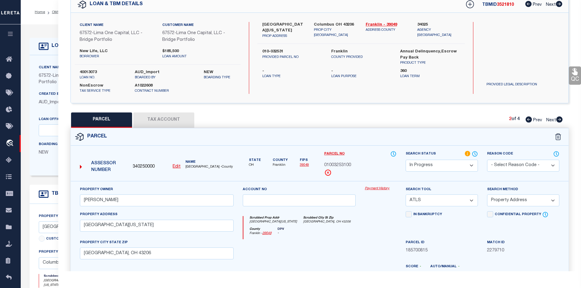
click at [529, 120] on icon at bounding box center [529, 120] width 6 height 6
click at [560, 118] on icon at bounding box center [560, 120] width 6 height 6
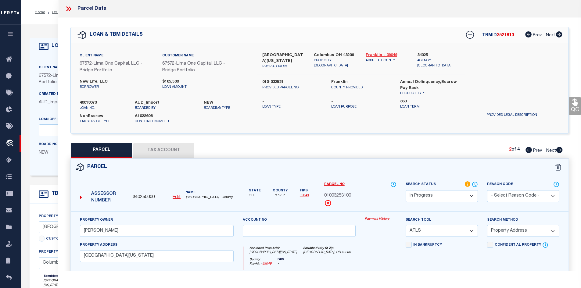
click at [385, 54] on link "Franklin - 39049" at bounding box center [387, 55] width 43 height 6
drag, startPoint x: 265, startPoint y: 54, endPoint x: 295, endPoint y: 53, distance: 30.2
click at [295, 53] on label "[GEOGRAPHIC_DATA][US_STATE]" at bounding box center [283, 58] width 43 height 12
drag, startPoint x: 78, startPoint y: 80, endPoint x: 96, endPoint y: 81, distance: 17.7
click at [96, 81] on div "New Life, LLC borrower" at bounding box center [116, 84] width 83 height 11
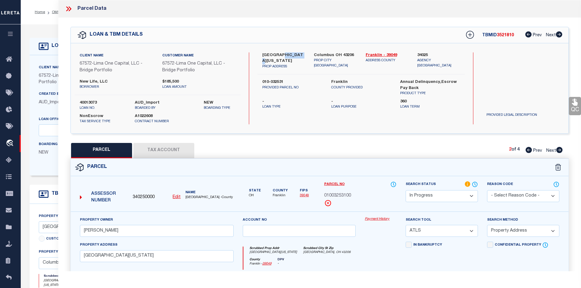
drag, startPoint x: 278, startPoint y: 54, endPoint x: 295, endPoint y: 54, distance: 17.4
click at [295, 54] on label "[GEOGRAPHIC_DATA][US_STATE]" at bounding box center [283, 58] width 43 height 12
drag, startPoint x: 262, startPoint y: 74, endPoint x: 291, endPoint y: 77, distance: 28.5
click at [291, 79] on label "010-032531" at bounding box center [292, 82] width 60 height 6
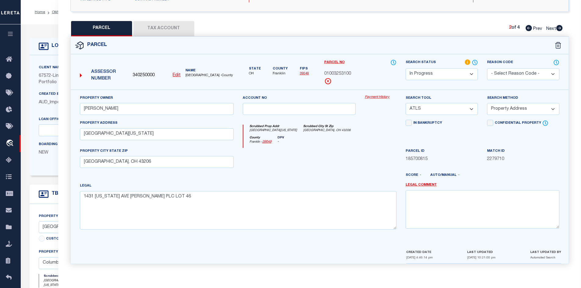
scroll to position [31, 0]
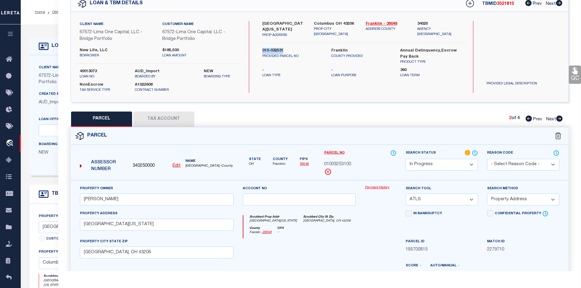
click at [150, 118] on button "Tax Account" at bounding box center [163, 119] width 61 height 15
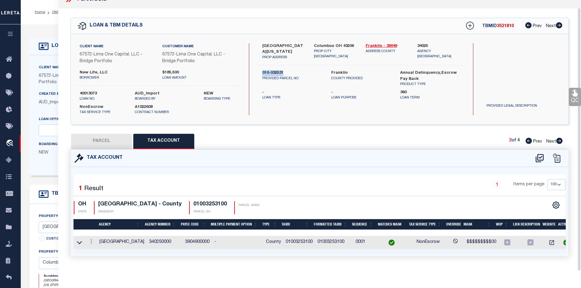
scroll to position [13, 0]
click at [106, 134] on button "PARCEL" at bounding box center [101, 141] width 61 height 15
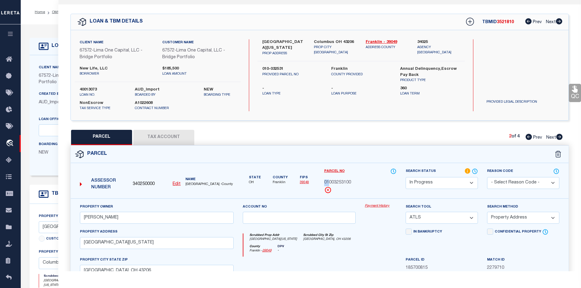
drag, startPoint x: 323, startPoint y: 183, endPoint x: 329, endPoint y: 183, distance: 5.8
click at [329, 183] on div "Parcel No 01003253100" at bounding box center [360, 183] width 81 height 31
click at [151, 135] on button "Tax Account" at bounding box center [163, 137] width 61 height 15
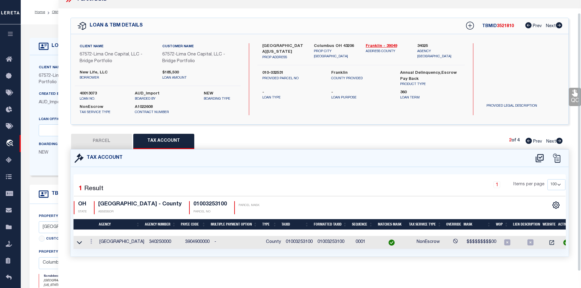
scroll to position [92, 0]
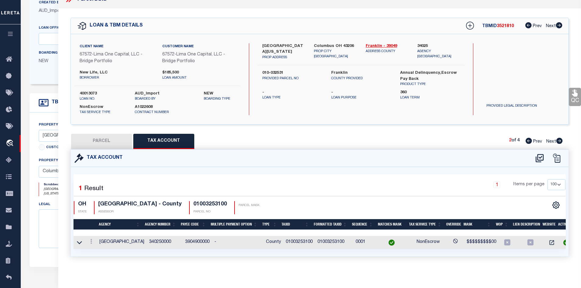
click at [332, 237] on td "01003253100" at bounding box center [334, 242] width 38 height 13
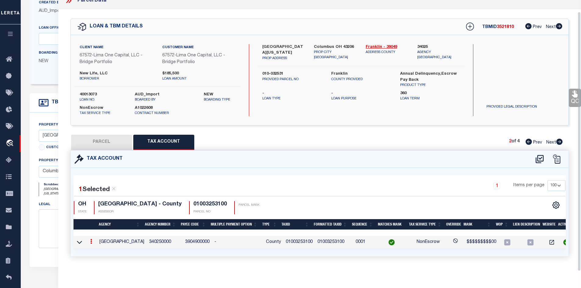
click at [332, 237] on td "01003253100" at bounding box center [334, 242] width 38 height 13
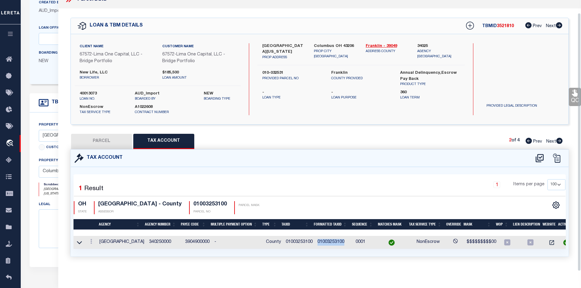
scroll to position [13, 0]
click at [99, 138] on button "PARCEL" at bounding box center [101, 141] width 61 height 15
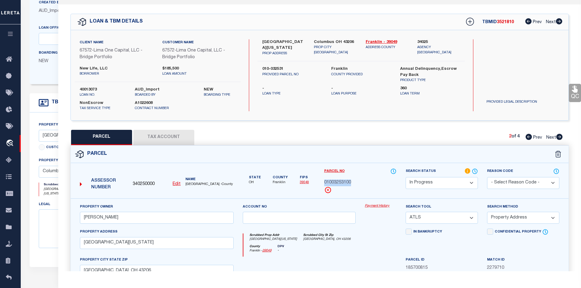
drag, startPoint x: 323, startPoint y: 182, endPoint x: 352, endPoint y: 182, distance: 29.3
click at [352, 182] on div "Parcel No 01003253100" at bounding box center [360, 183] width 81 height 31
drag, startPoint x: 124, startPoint y: 219, endPoint x: 74, endPoint y: 217, distance: 49.8
click at [74, 217] on div "Property Owner [PERSON_NAME] Account no Payment History Search Tool -- Select S…" at bounding box center [320, 279] width 498 height 160
paste input "NEW LIFE LLC"
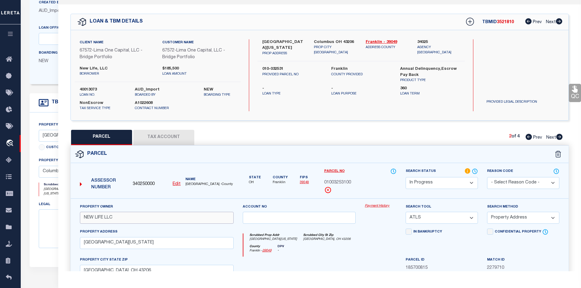
scroll to position [123, 0]
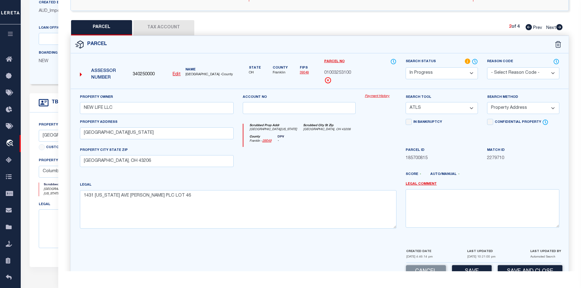
click at [333, 71] on span "01003253100" at bounding box center [337, 73] width 27 height 7
